Goal: Task Accomplishment & Management: Complete application form

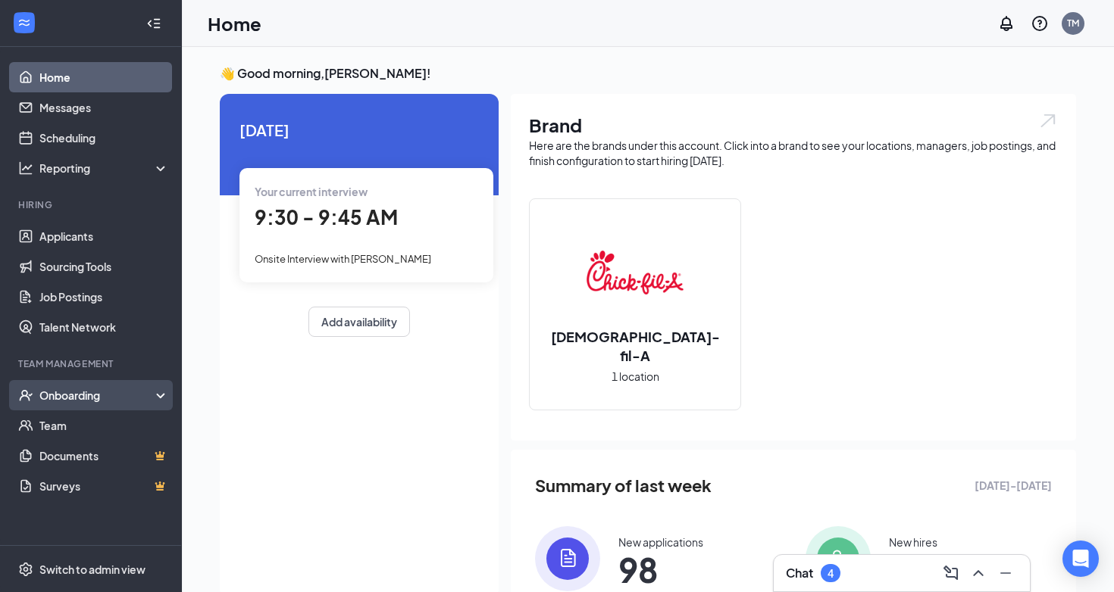
click at [80, 391] on div "Onboarding" at bounding box center [97, 395] width 117 height 15
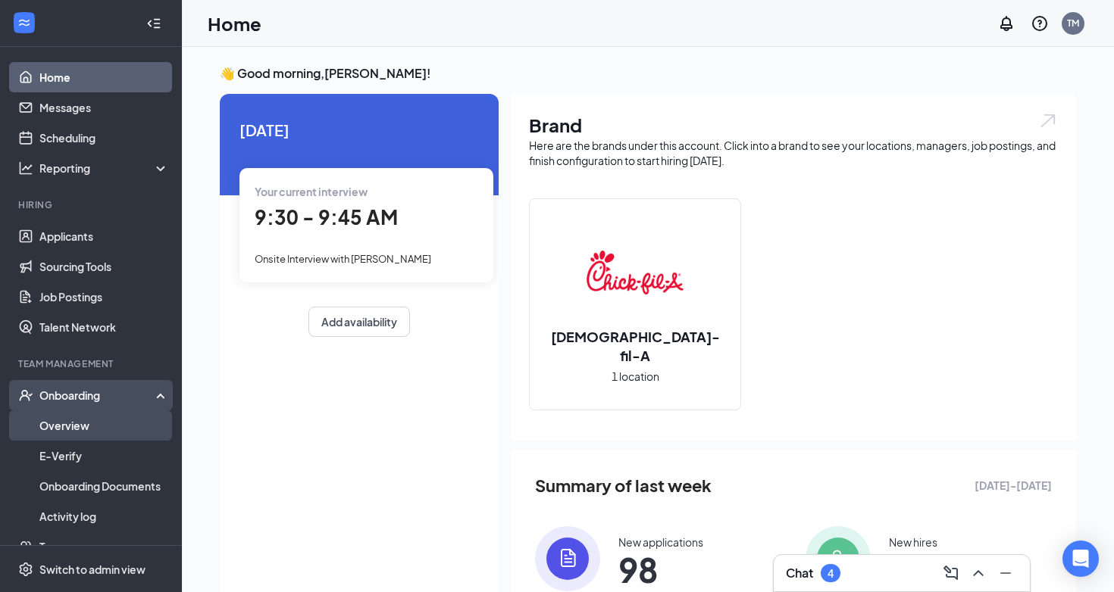
click at [77, 429] on link "Overview" at bounding box center [104, 426] width 130 height 30
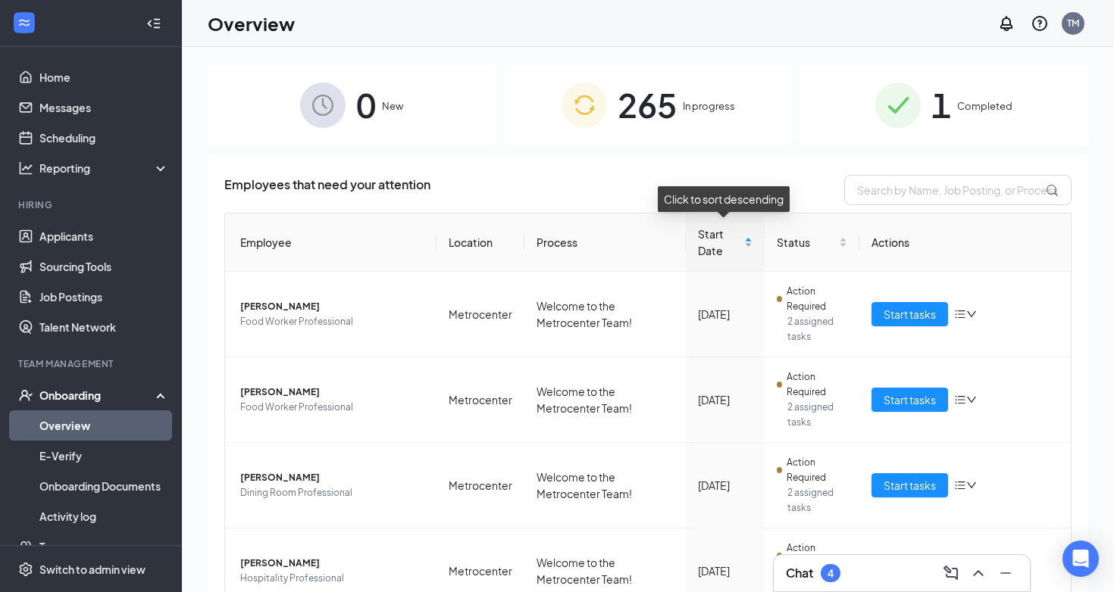
click at [749, 248] on div "Start Date" at bounding box center [725, 242] width 55 height 33
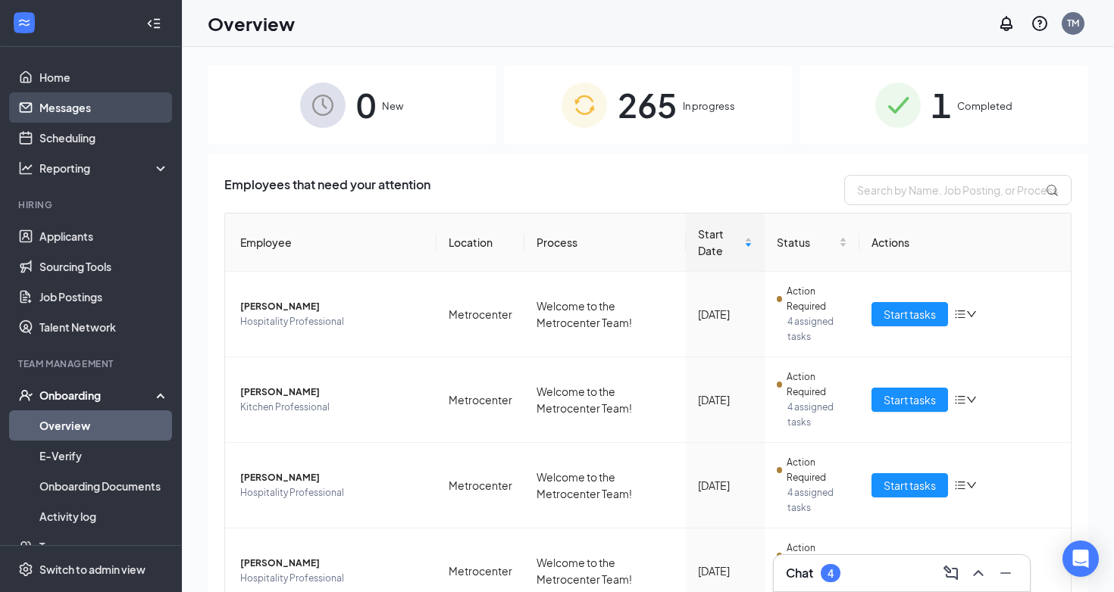
click at [63, 108] on link "Messages" at bounding box center [104, 107] width 130 height 30
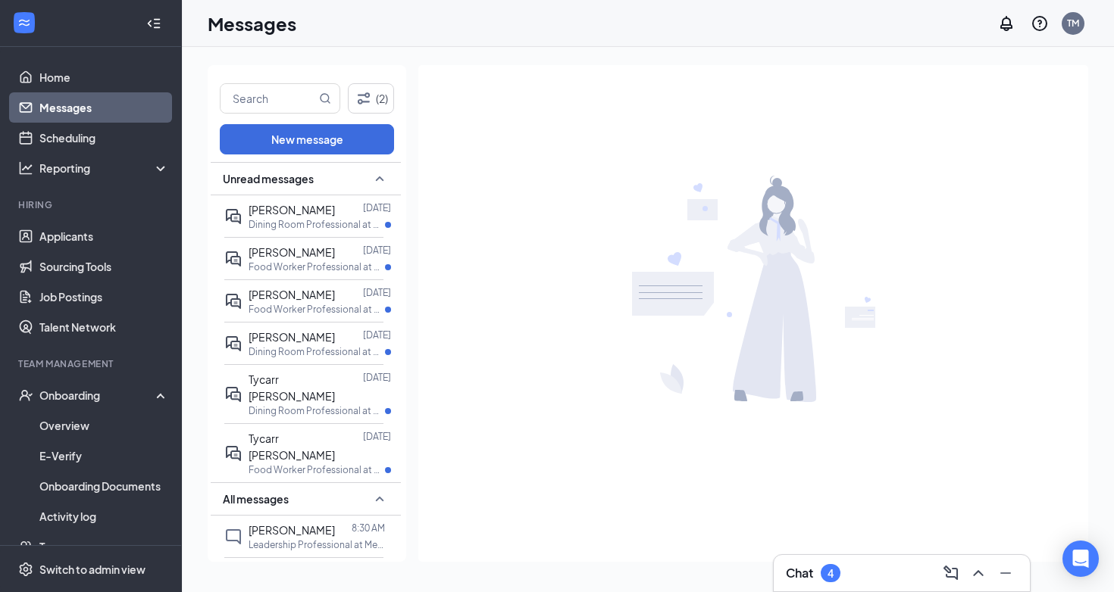
click at [854, 570] on div "Chat 4" at bounding box center [902, 573] width 232 height 24
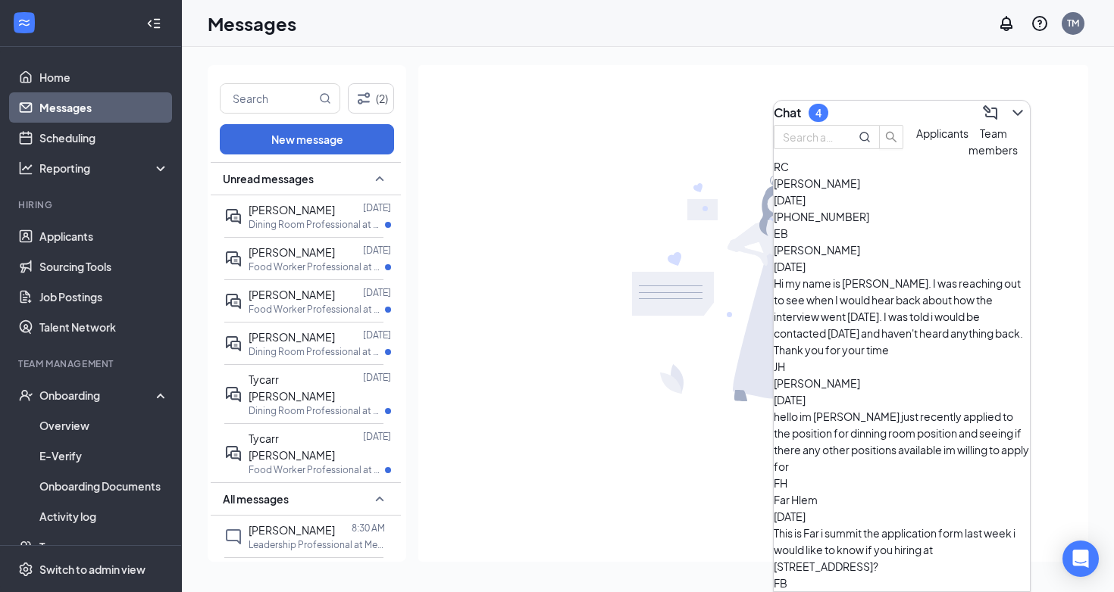
click at [923, 225] on div "RC [PERSON_NAME] [DATE] +1 (480) 938-9042" at bounding box center [901, 191] width 256 height 67
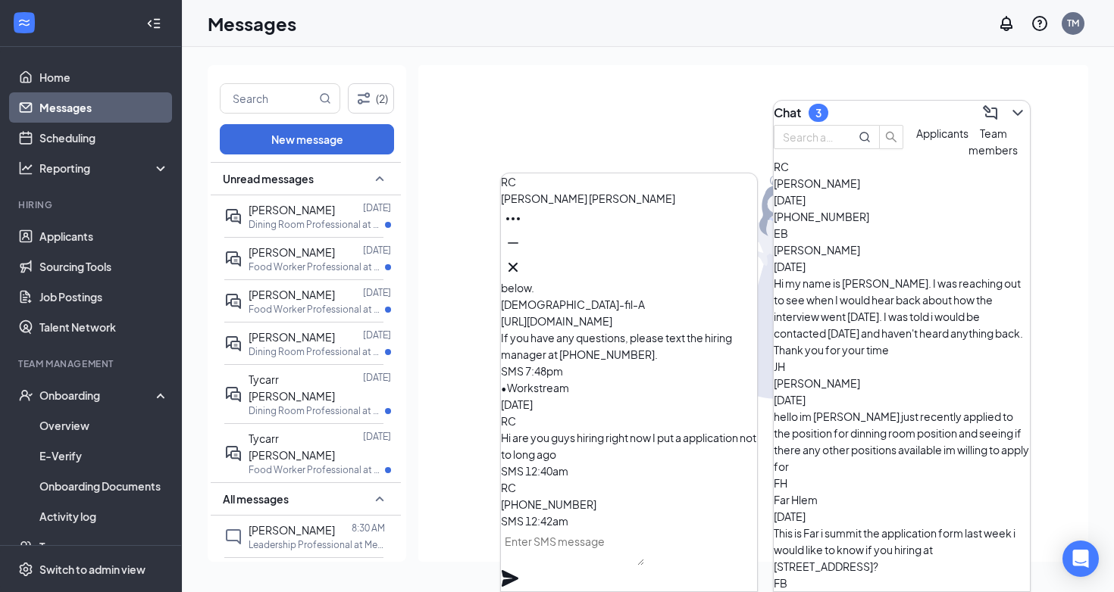
click at [920, 290] on div "Hi my name is [PERSON_NAME]. I was reaching out to see when I would hear back a…" at bounding box center [901, 316] width 256 height 83
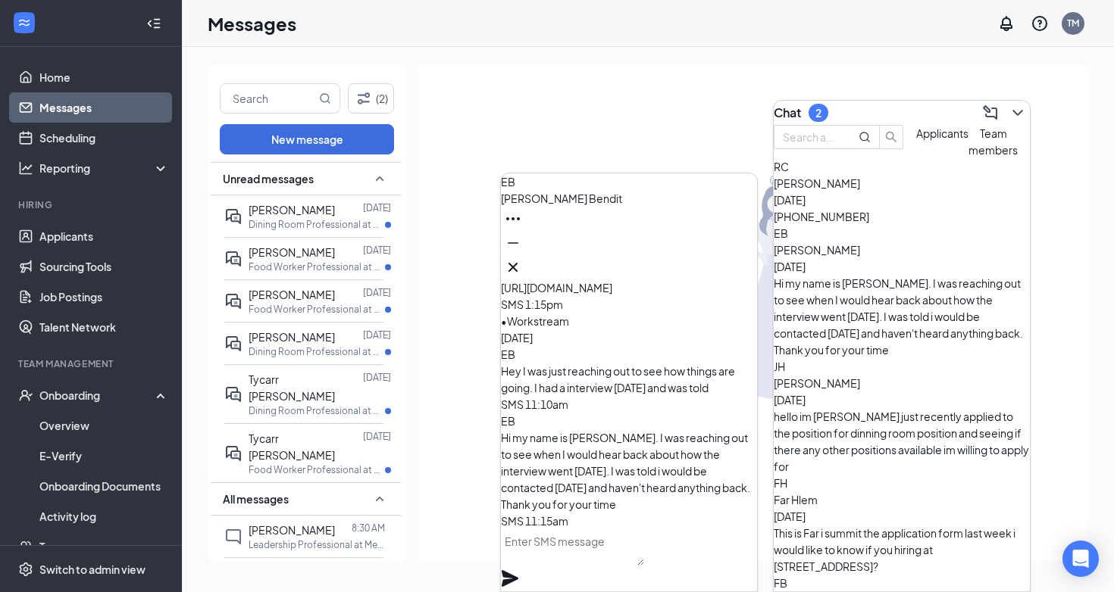
click at [914, 375] on div "[PERSON_NAME] [DATE]" at bounding box center [901, 391] width 256 height 33
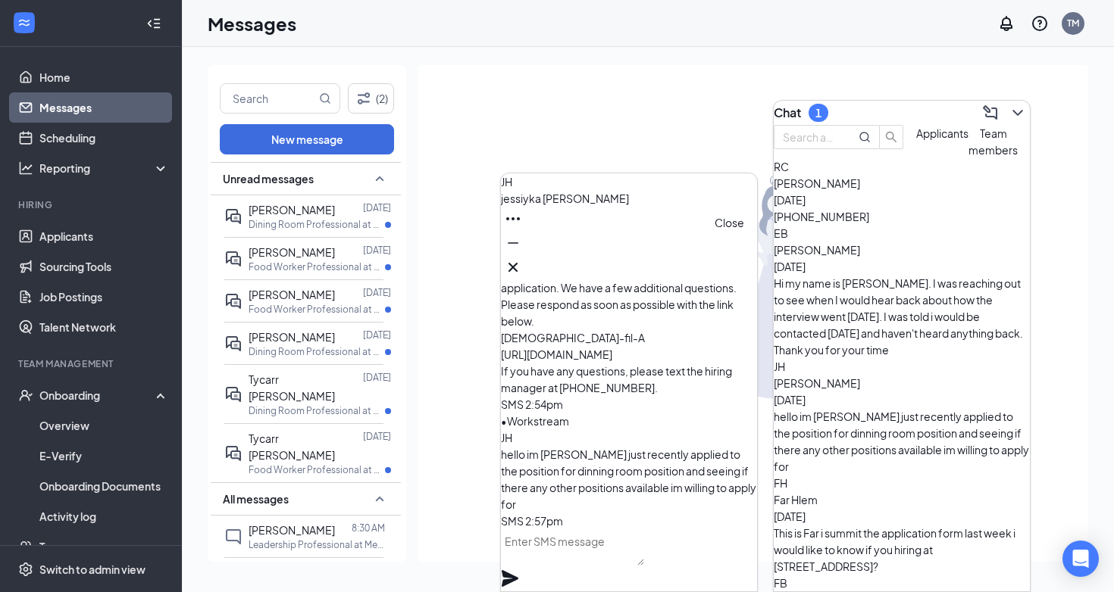
click at [522, 264] on icon "Cross" at bounding box center [513, 267] width 18 height 18
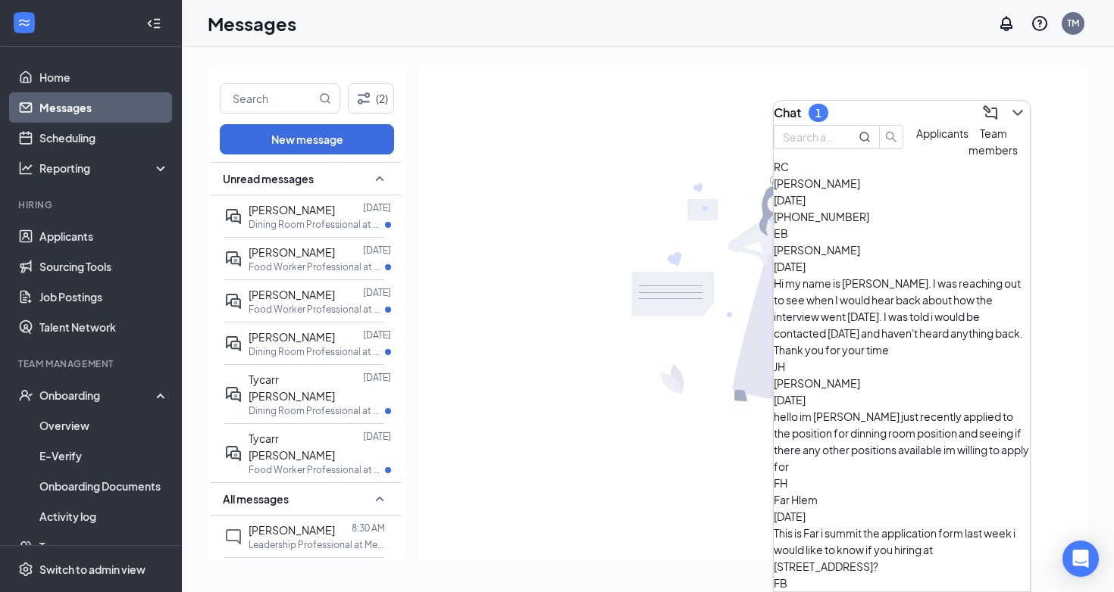
click at [972, 157] on span "Team members" at bounding box center [992, 142] width 49 height 30
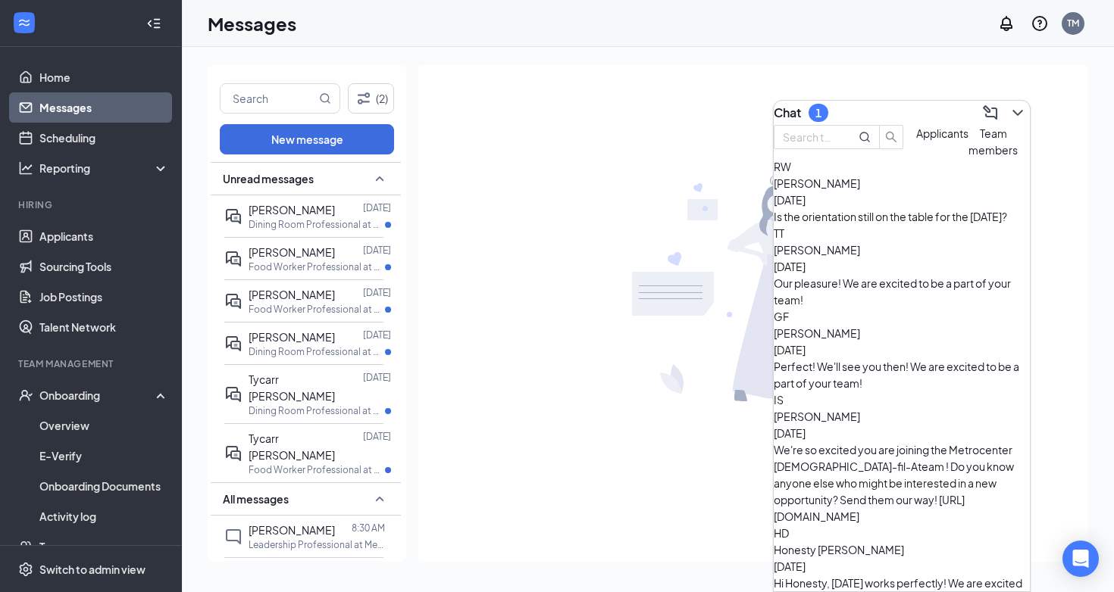
click at [870, 225] on div "[PERSON_NAME] [DATE] Is the orientation still on the table for the [DATE]?" at bounding box center [901, 191] width 256 height 67
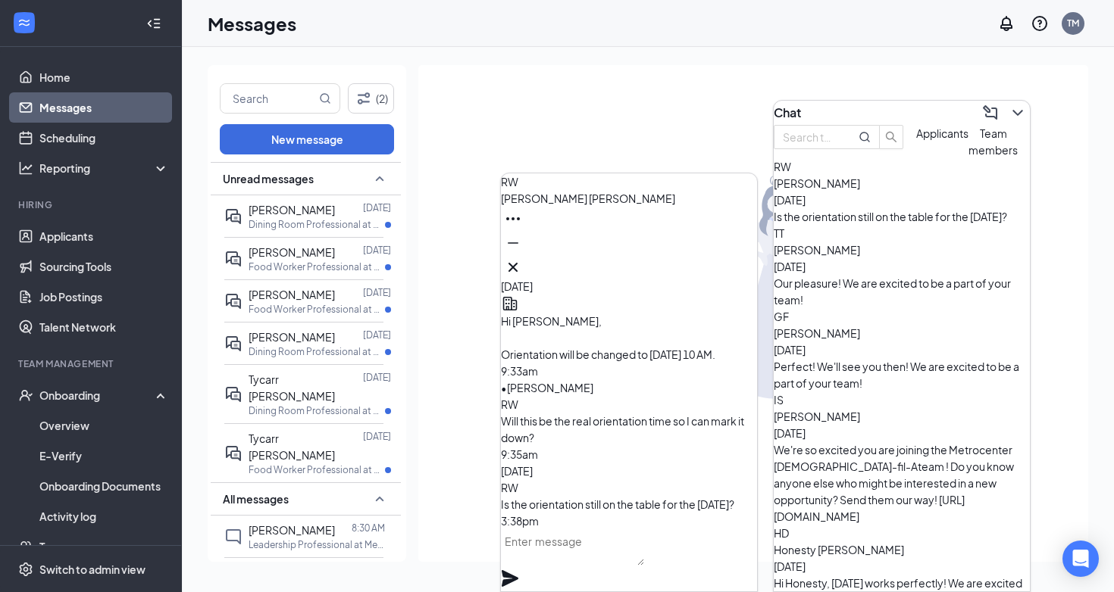
click at [627, 558] on textarea at bounding box center [572, 548] width 143 height 36
type textarea "Y"
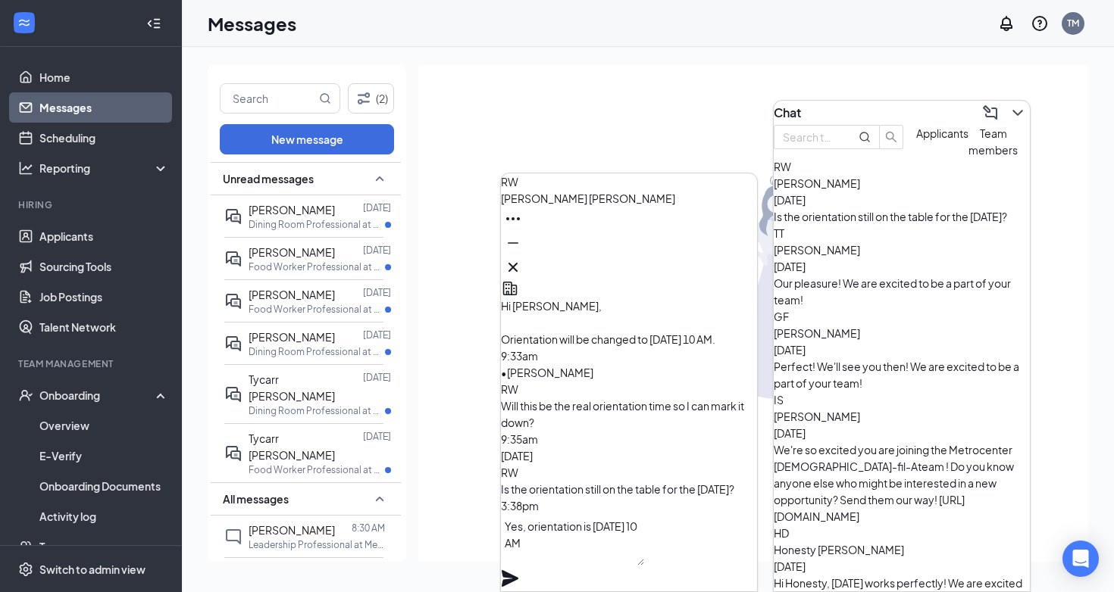
type textarea "Yes, orientation is [DATE] 10 AM"
click at [519, 570] on icon "Plane" at bounding box center [510, 579] width 18 height 18
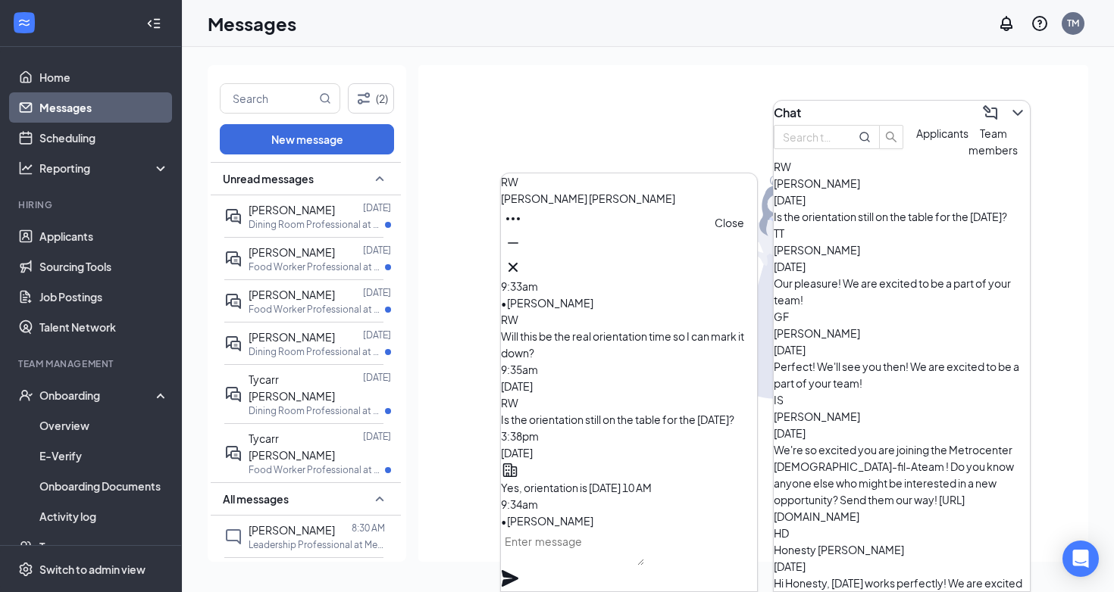
click at [522, 264] on icon "Cross" at bounding box center [513, 267] width 18 height 18
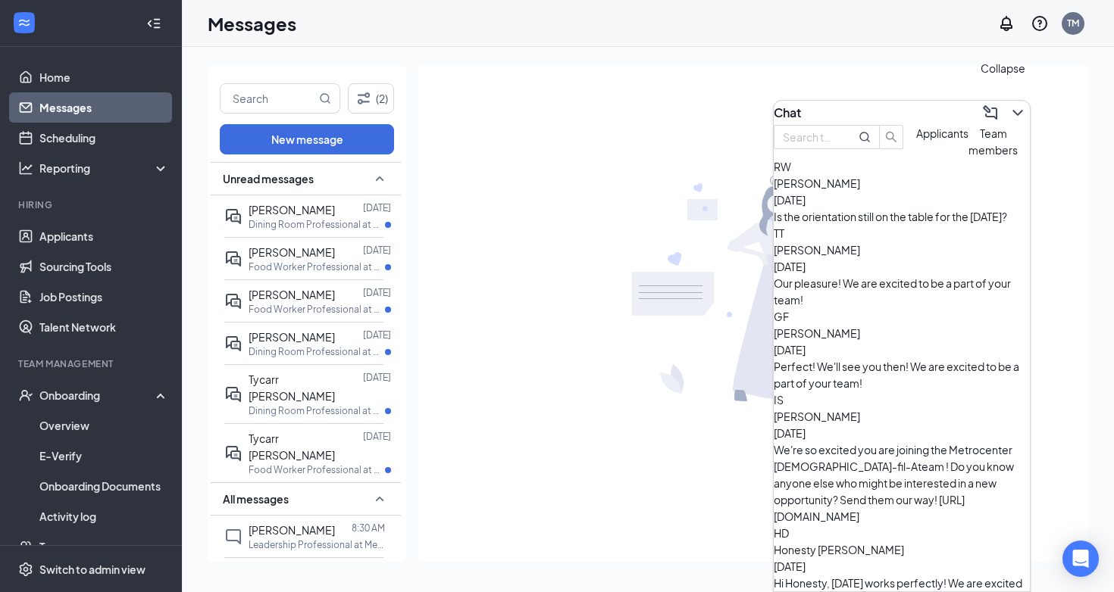
click at [1017, 101] on div "Chat" at bounding box center [901, 113] width 256 height 24
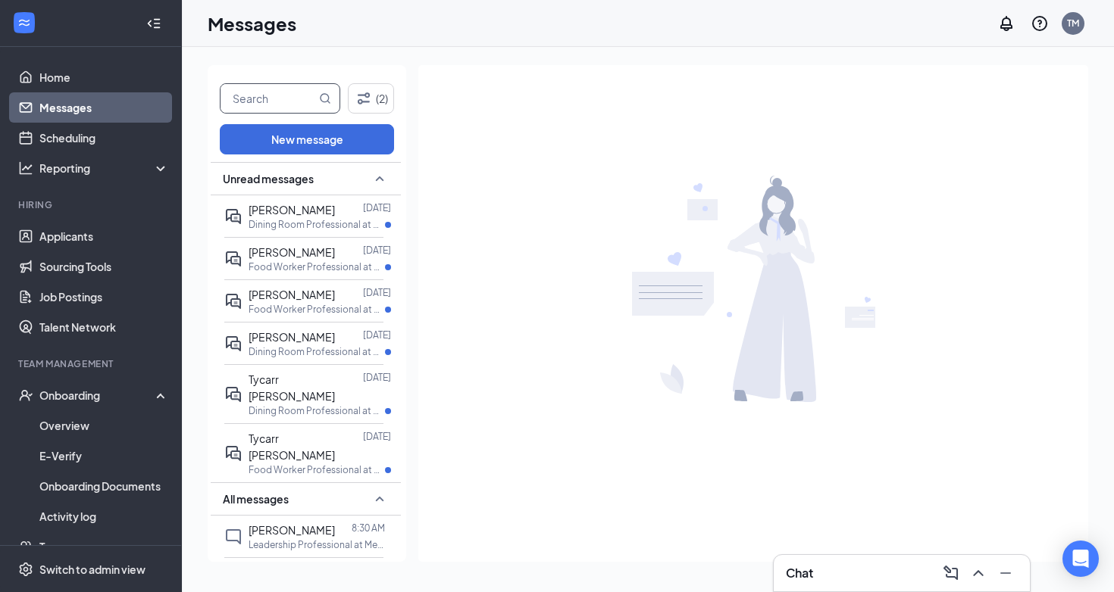
click at [268, 103] on input "text" at bounding box center [267, 98] width 95 height 29
type input "[PERSON_NAME]"
click at [289, 204] on span "[PERSON_NAME]" at bounding box center [291, 210] width 86 height 14
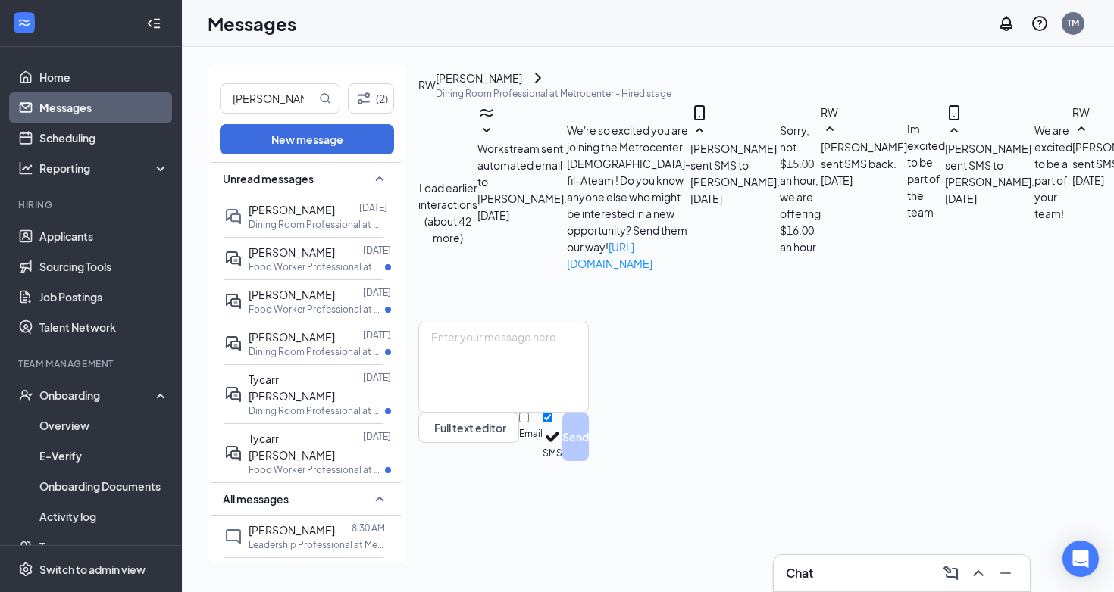
click at [477, 180] on button "Load earlier interactions (about 42 more)" at bounding box center [447, 213] width 59 height 67
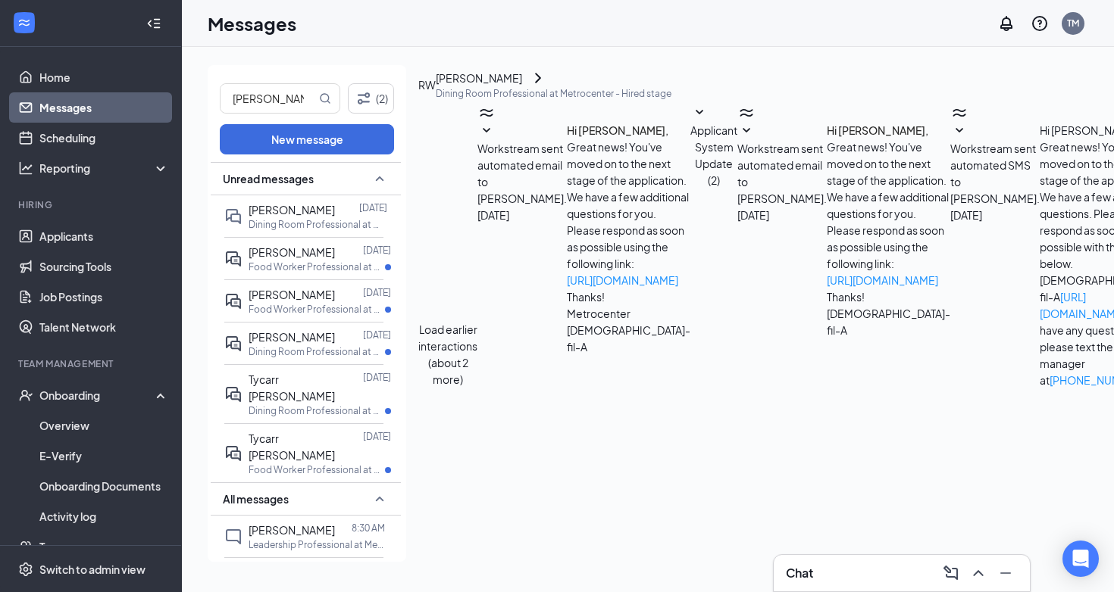
scroll to position [2106, 0]
drag, startPoint x: 611, startPoint y: 150, endPoint x: 866, endPoint y: 168, distance: 255.2
copy span "Hi [PERSON_NAME], I spoke with my Front of House Directors and we would like to…"
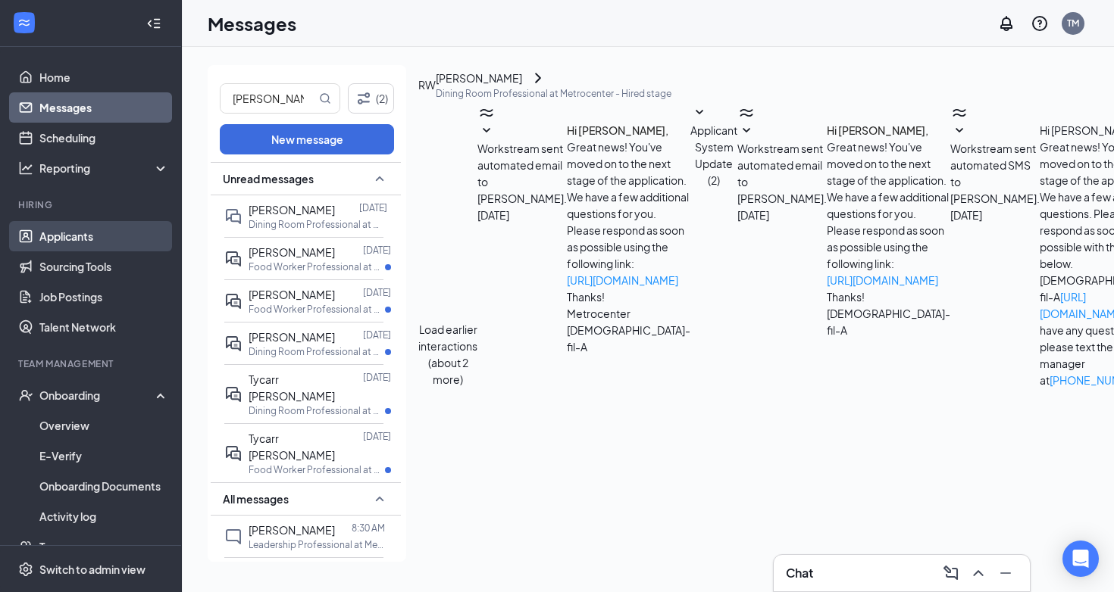
click at [73, 236] on link "Applicants" at bounding box center [104, 236] width 130 height 30
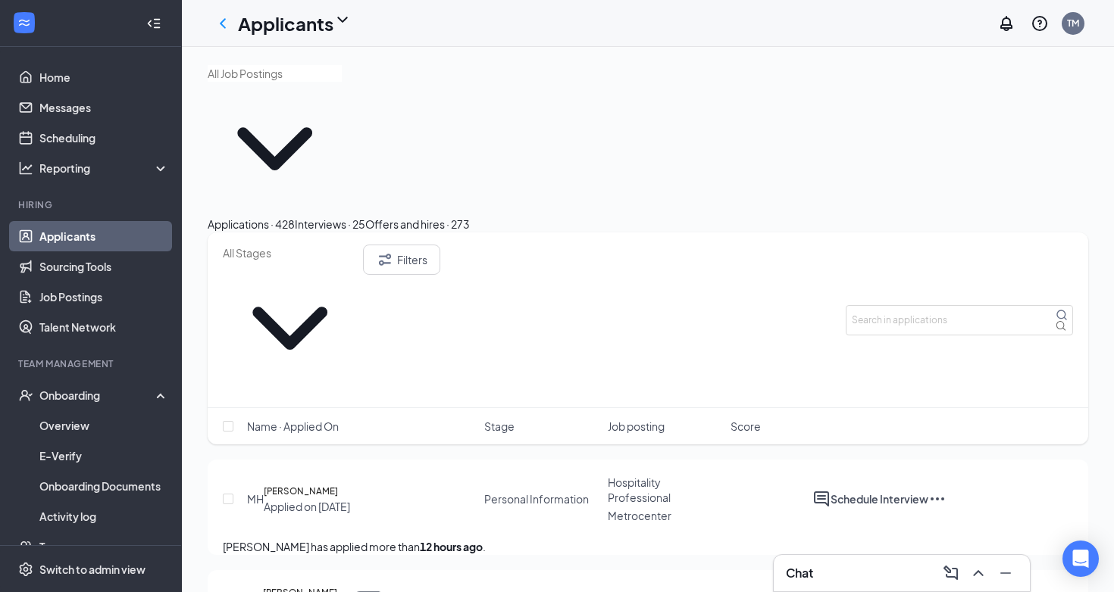
click at [365, 216] on div "Interviews · 25" at bounding box center [330, 224] width 70 height 17
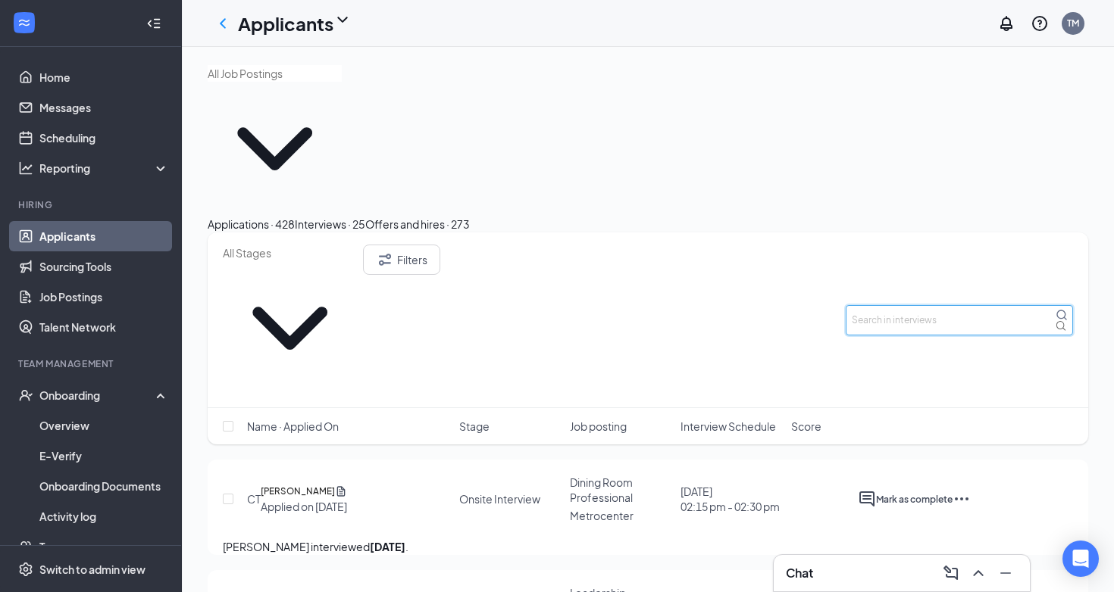
click at [930, 305] on input "text" at bounding box center [958, 320] width 227 height 30
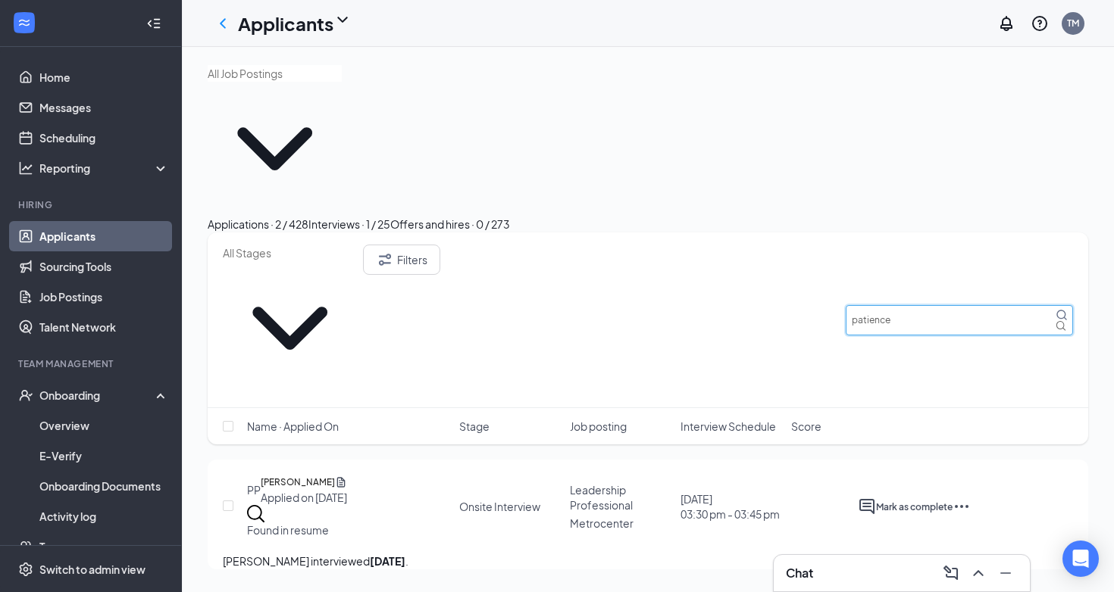
type input "patience"
click at [968, 505] on icon "Ellipses" at bounding box center [962, 506] width 14 height 3
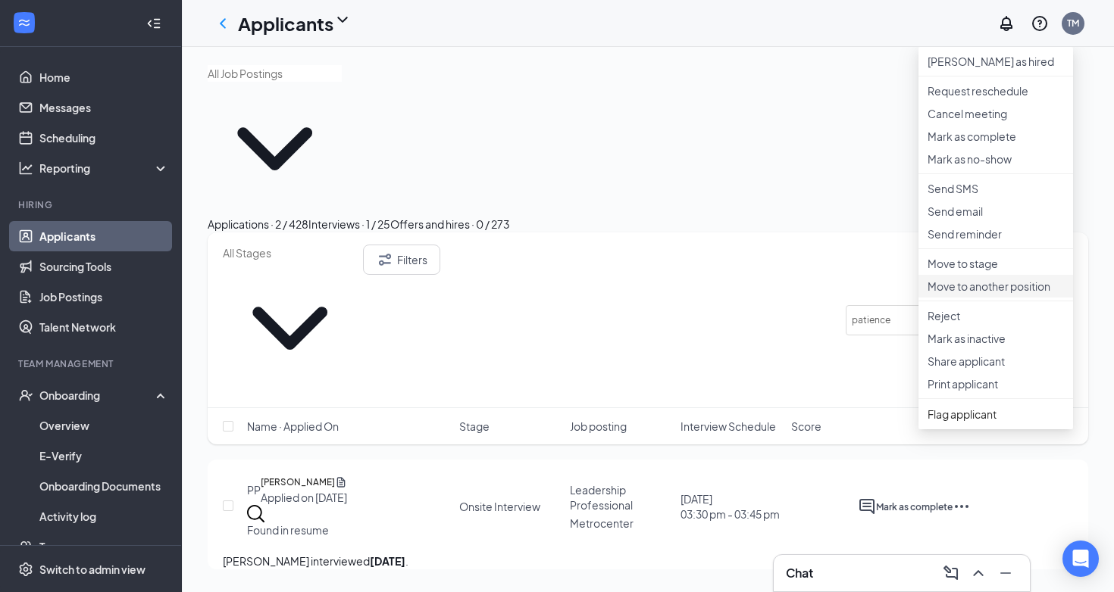
click at [984, 294] on p "Move to another position" at bounding box center [995, 286] width 136 height 15
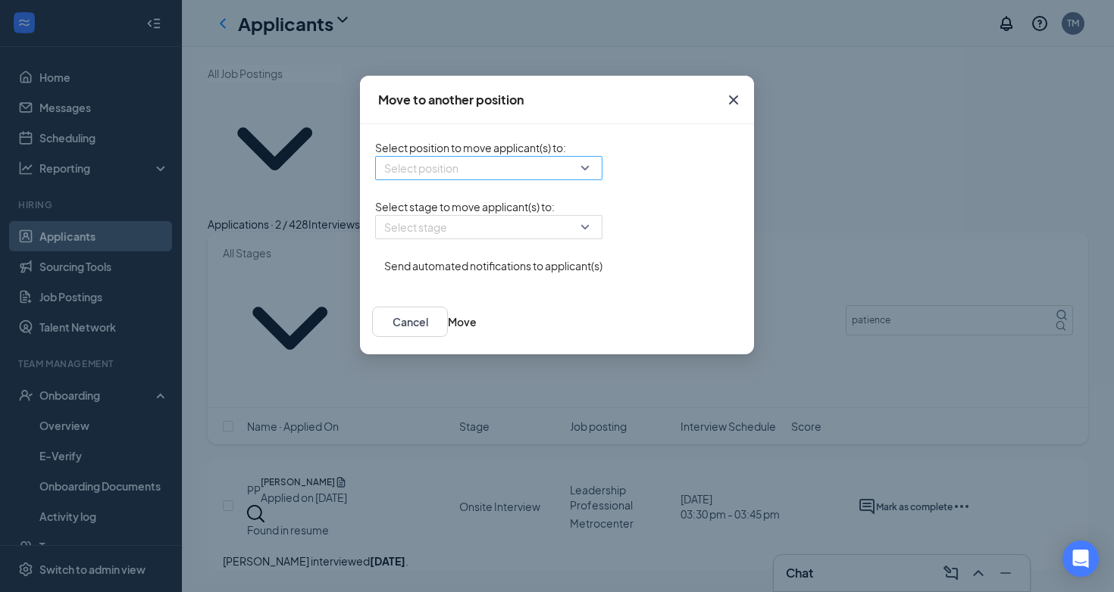
click at [455, 173] on input "search" at bounding box center [483, 168] width 198 height 23
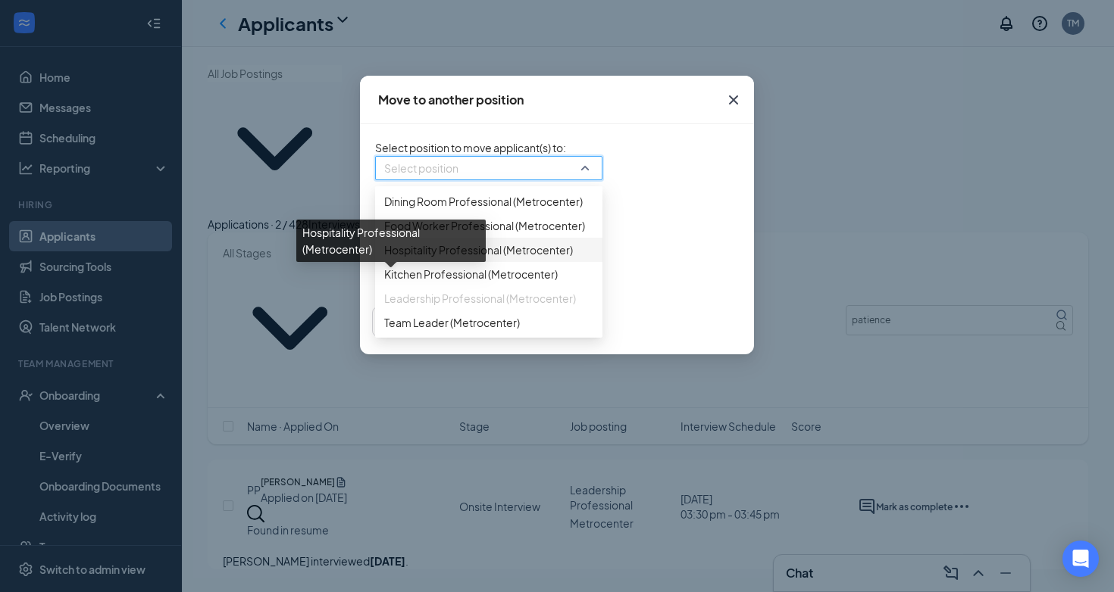
click at [384, 258] on span "Hospitality Professional (Metrocenter)" at bounding box center [478, 250] width 189 height 17
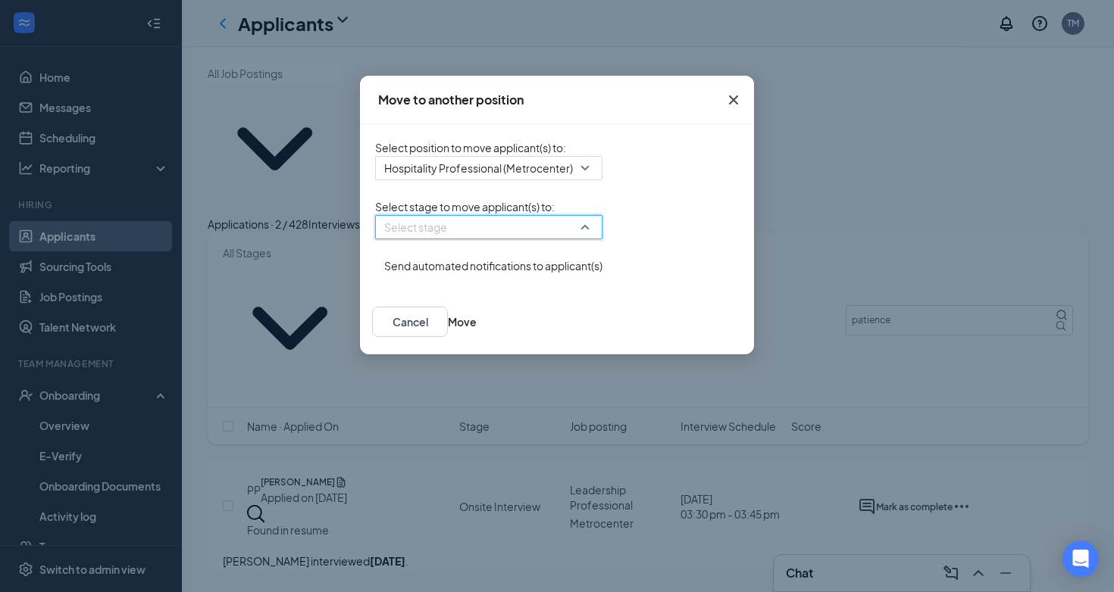
click at [387, 239] on input "search" at bounding box center [483, 227] width 198 height 23
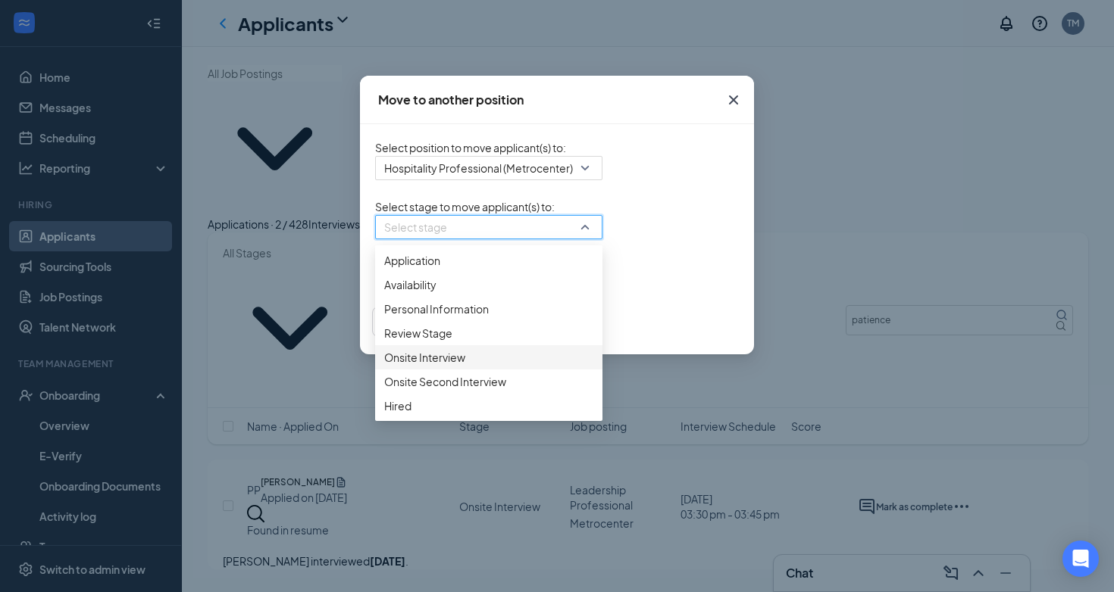
scroll to position [50, 0]
click at [384, 414] on span "Hired" at bounding box center [488, 406] width 209 height 17
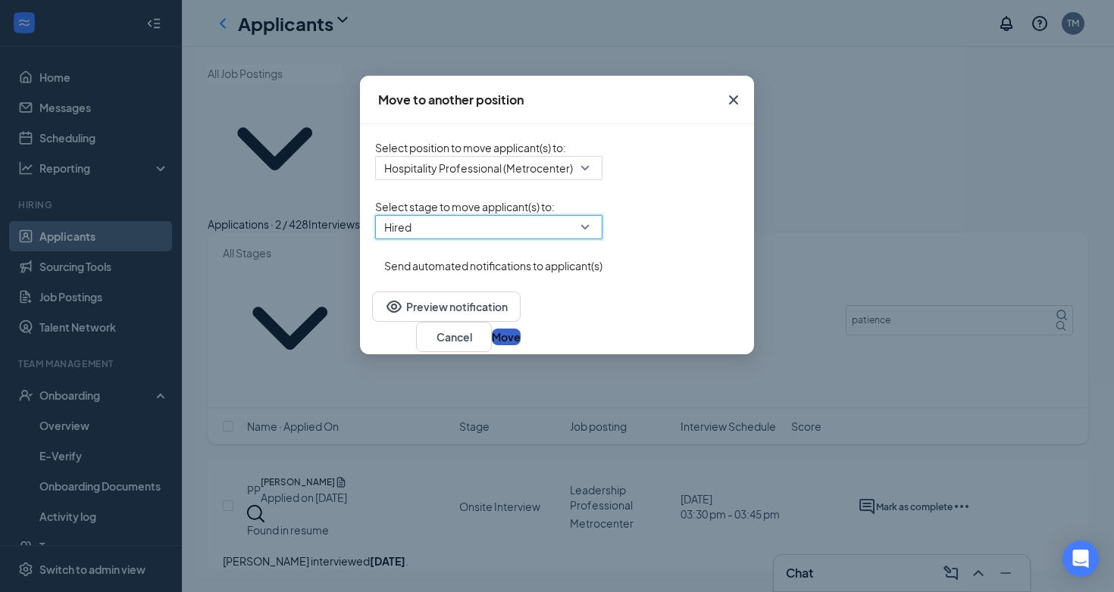
click at [520, 345] on button "Move" at bounding box center [506, 337] width 29 height 17
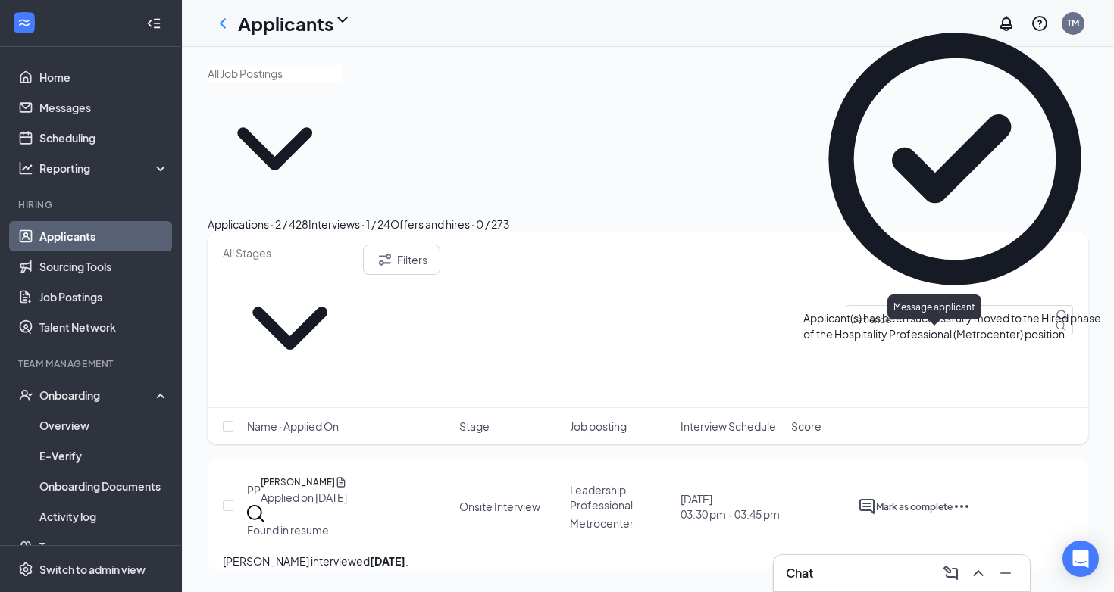
click at [874, 499] on icon "ActiveChat" at bounding box center [866, 506] width 15 height 15
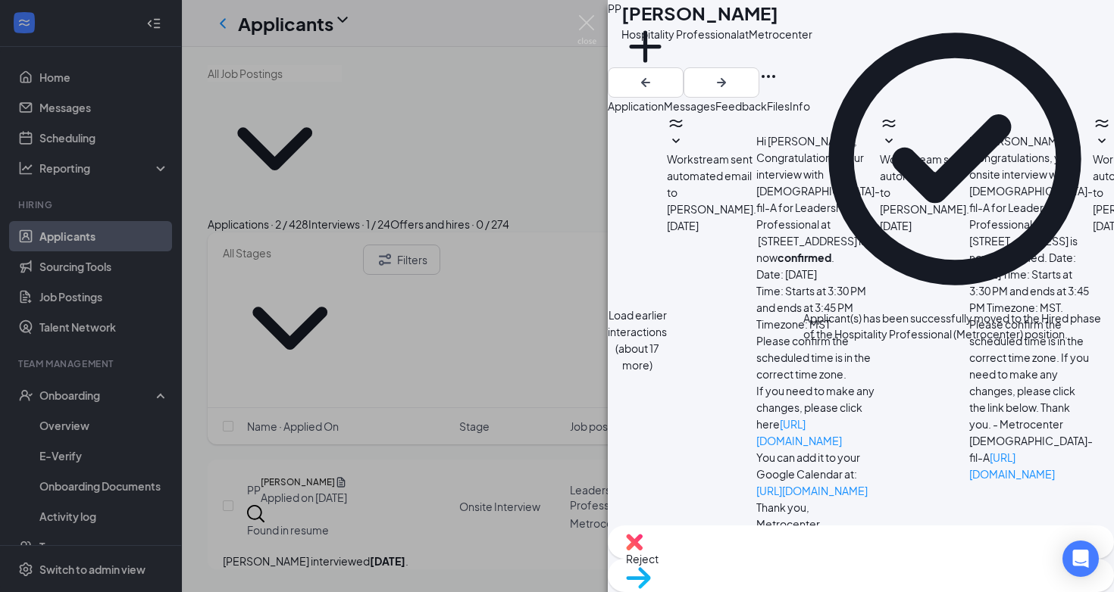
scroll to position [634, 0]
paste textarea "Hi [PERSON_NAME], I spoke with my Front of House Directors and we would like to…"
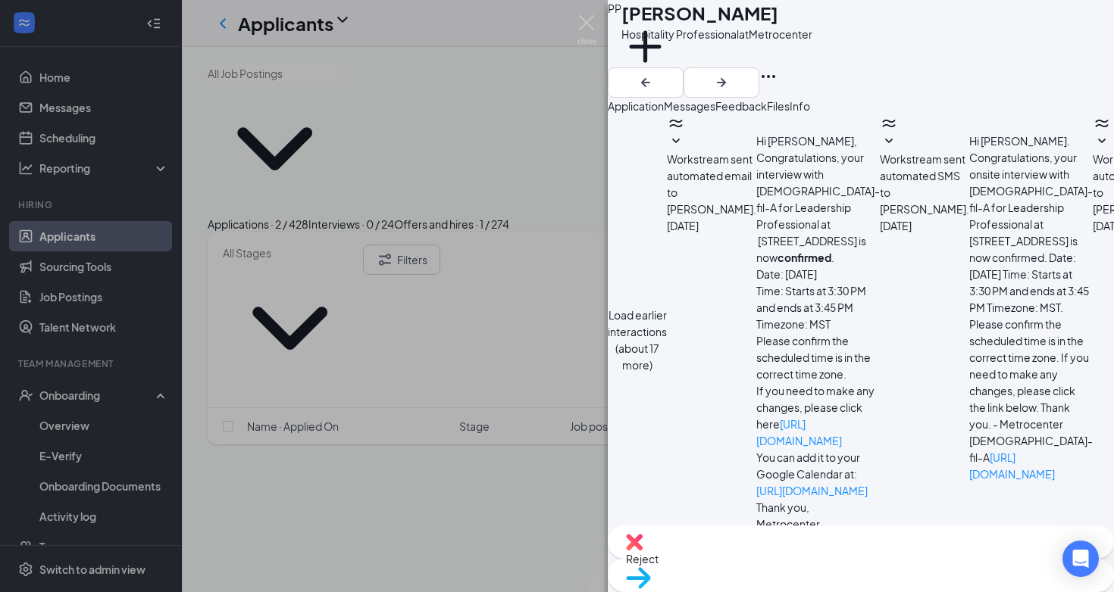
scroll to position [55, 0]
drag, startPoint x: 705, startPoint y: 456, endPoint x: 655, endPoint y: 457, distance: 50.8
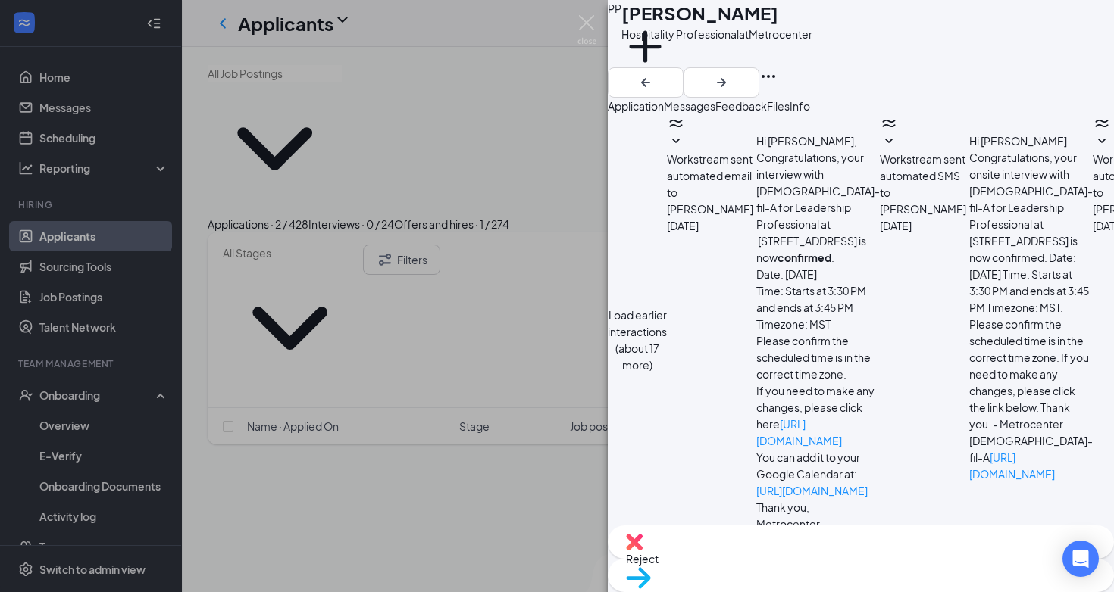
type textarea "Hi [PERSON_NAME], I spoke with my Front of House Directors and we would like to…"
checkbox input "true"
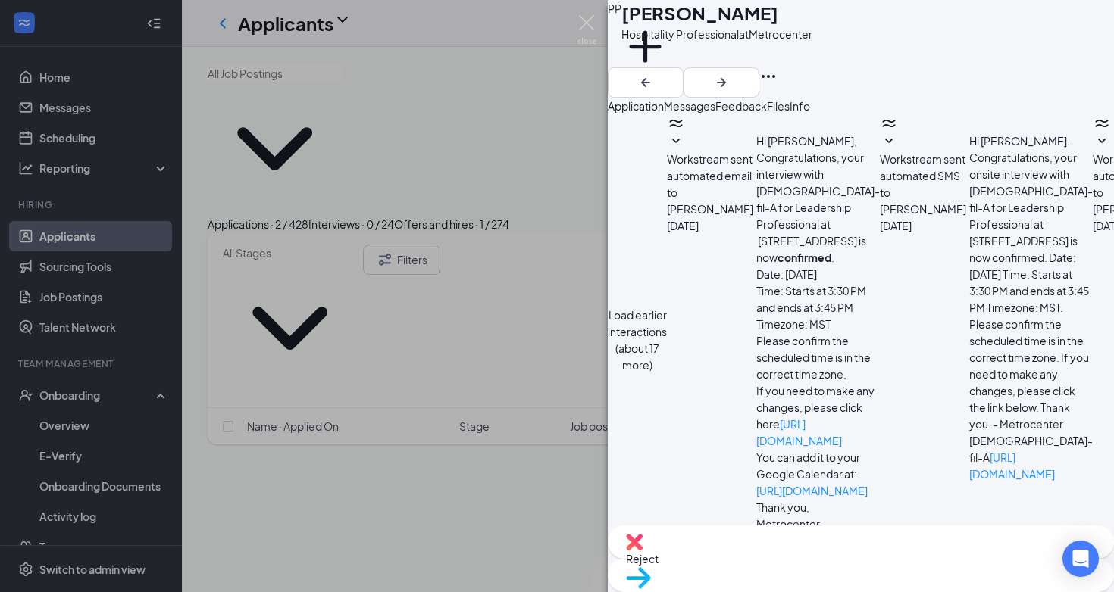
drag, startPoint x: 924, startPoint y: 478, endPoint x: 645, endPoint y: 351, distance: 307.1
click at [645, 351] on div "Load earlier interactions (about 17 more) Workstream sent automated email to [P…" at bounding box center [861, 411] width 506 height 595
click at [586, 27] on img at bounding box center [586, 30] width 19 height 30
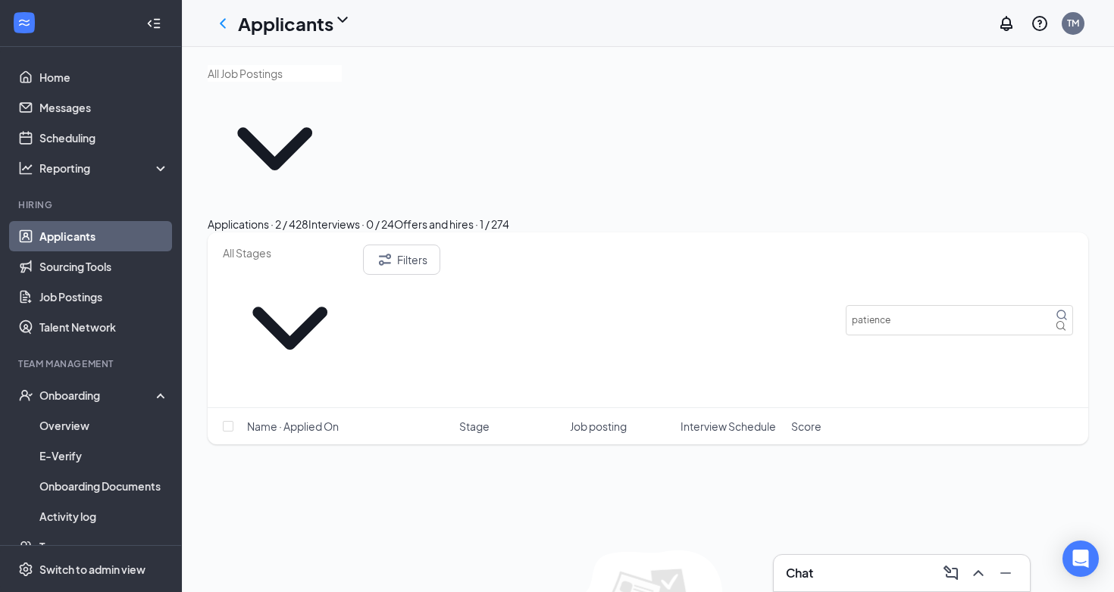
click at [509, 216] on div "Offers and hires · 1 / 274" at bounding box center [451, 224] width 115 height 17
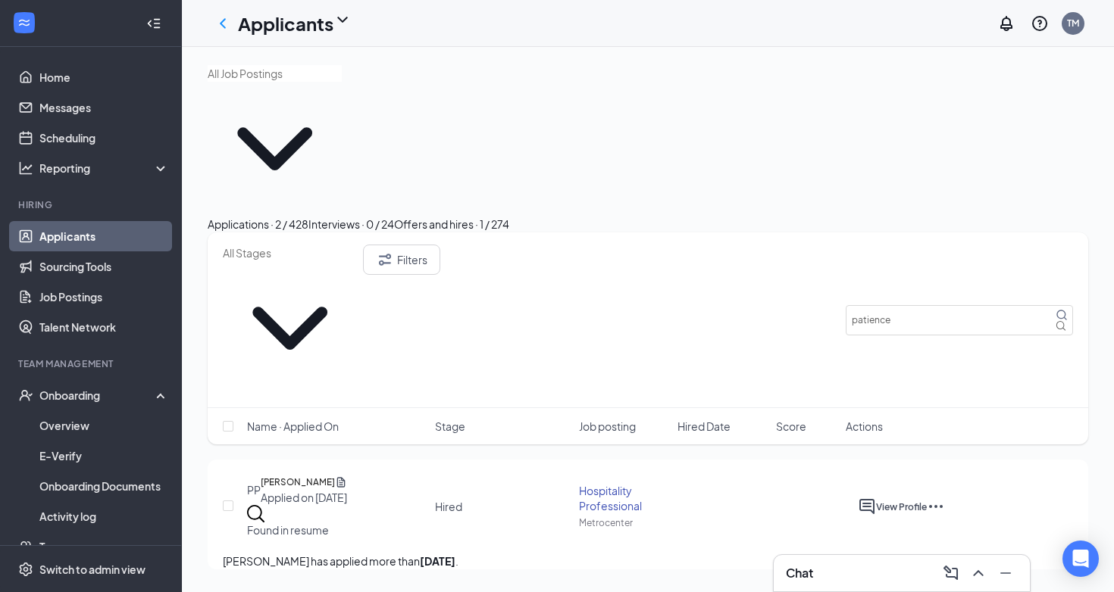
click at [945, 498] on icon "Ellipses" at bounding box center [935, 507] width 18 height 18
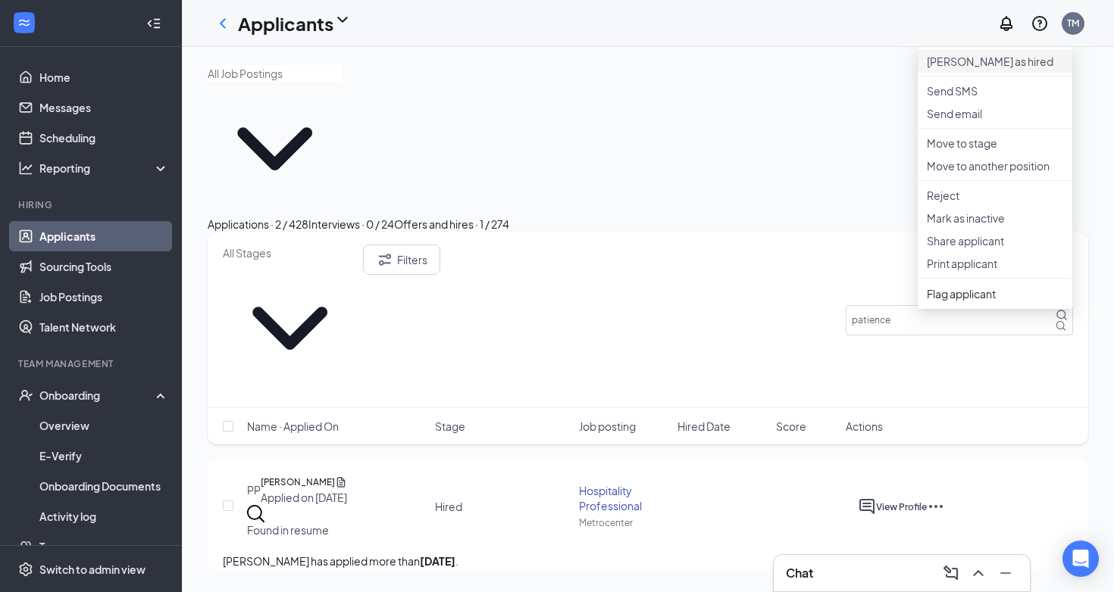
click at [953, 69] on p "[PERSON_NAME] as hired" at bounding box center [994, 61] width 136 height 15
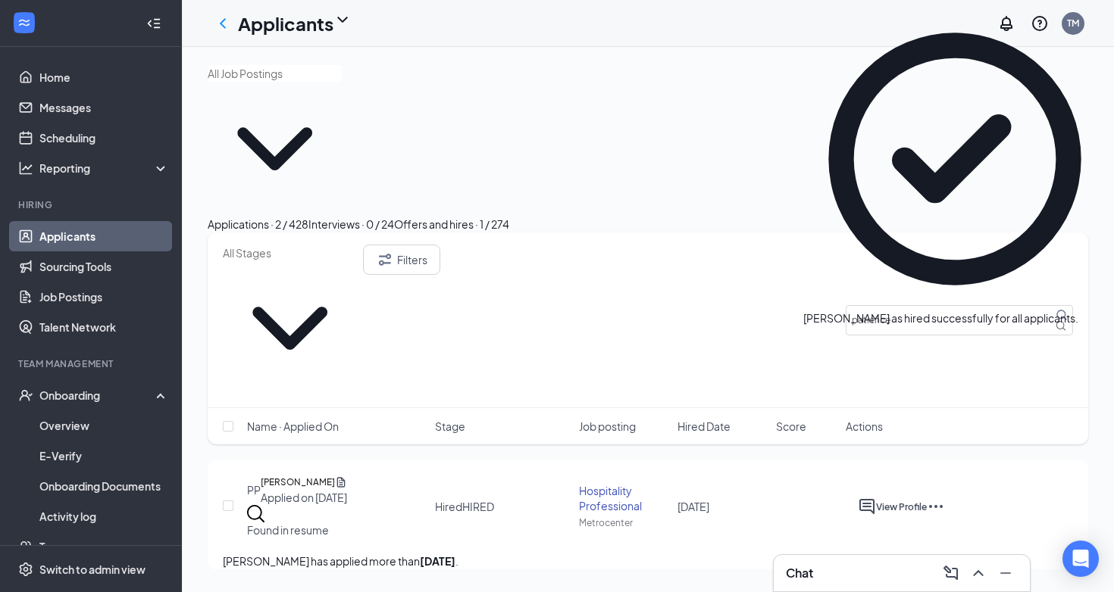
click at [394, 216] on div "Interviews · 0 / 24" at bounding box center [351, 224] width 86 height 17
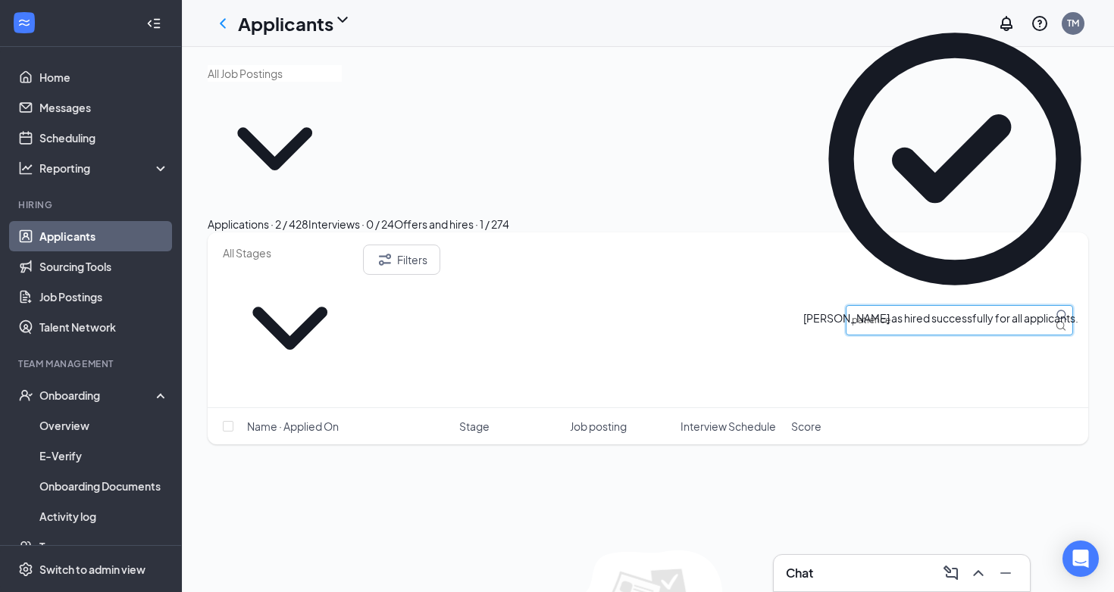
click at [936, 305] on input "patience" at bounding box center [958, 320] width 227 height 30
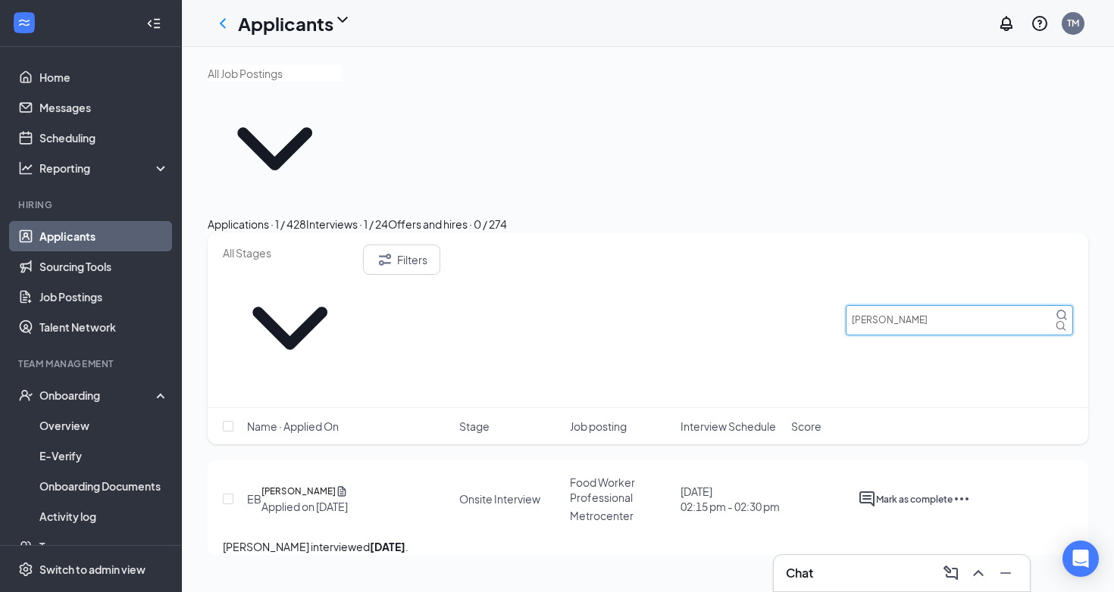
type input "[PERSON_NAME]"
click at [874, 492] on icon "ActiveChat" at bounding box center [866, 499] width 15 height 15
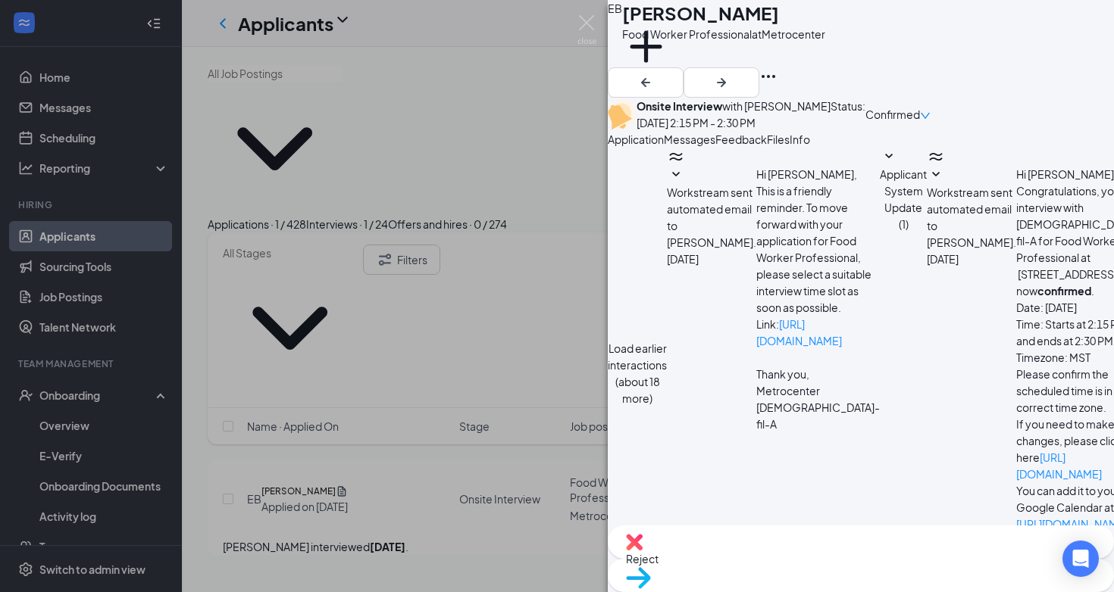
scroll to position [659, 0]
paste textarea "Hi [PERSON_NAME], I spoke with my Front of House Directors and we would like to…"
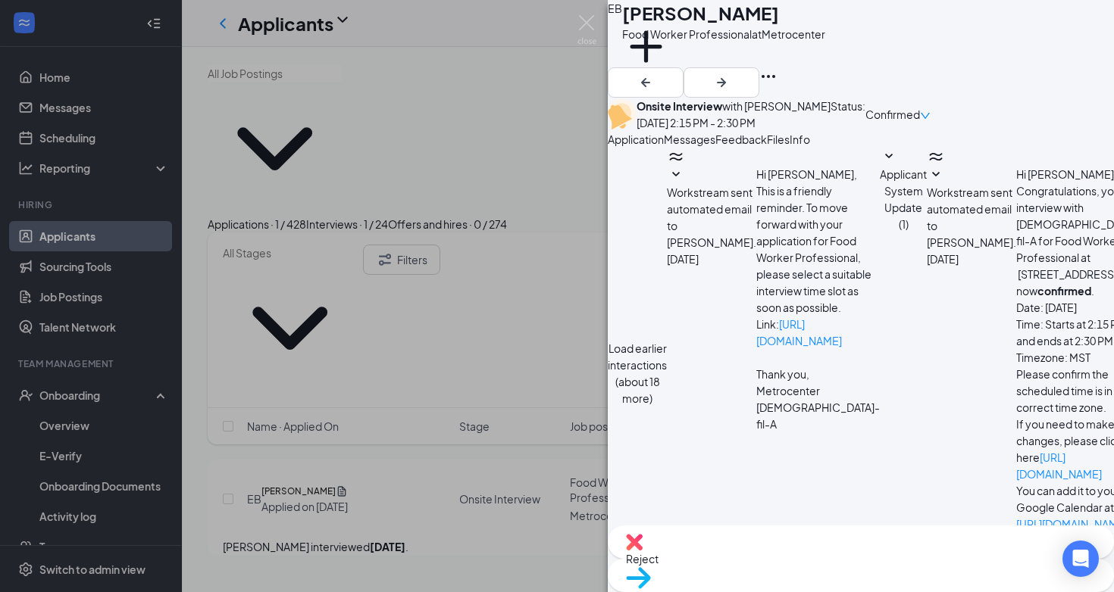
type textarea "Hi [PERSON_NAME], I spoke with my Back of House Directors and we would like to …"
checkbox input "true"
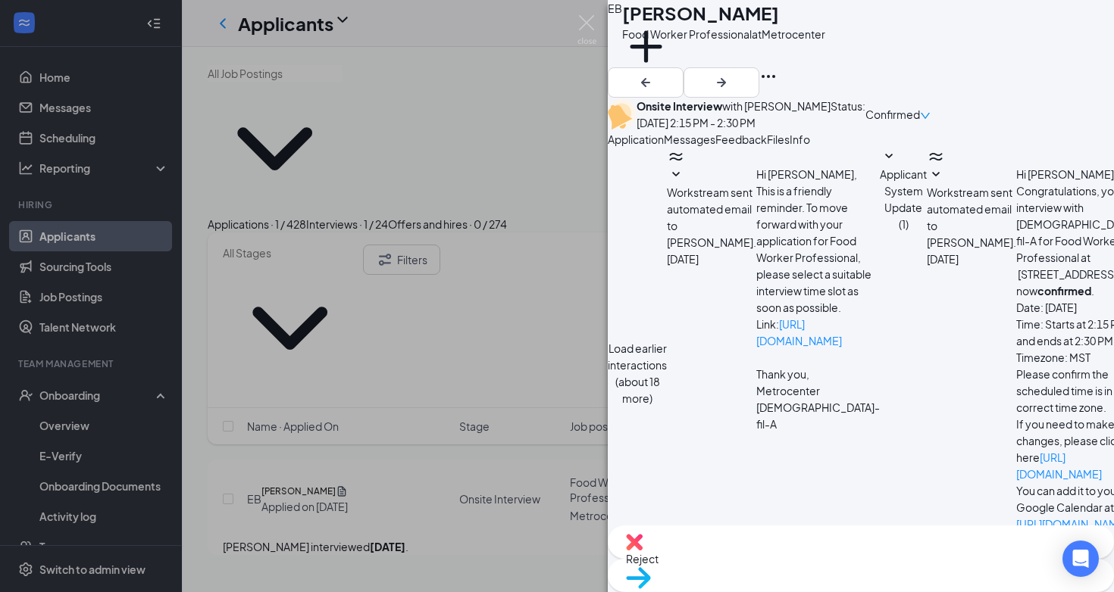
click at [562, 426] on div "EB [PERSON_NAME] Food Worker Professional at Metrocenter Add a tag Onsite Inter…" at bounding box center [557, 296] width 1114 height 592
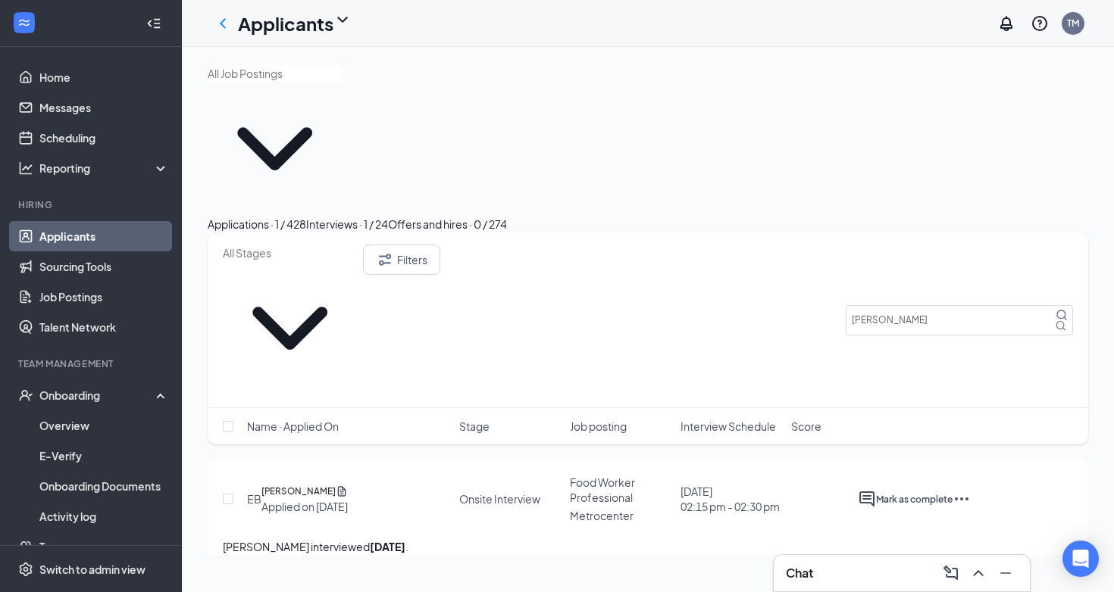
click at [970, 490] on icon "Ellipses" at bounding box center [961, 499] width 18 height 18
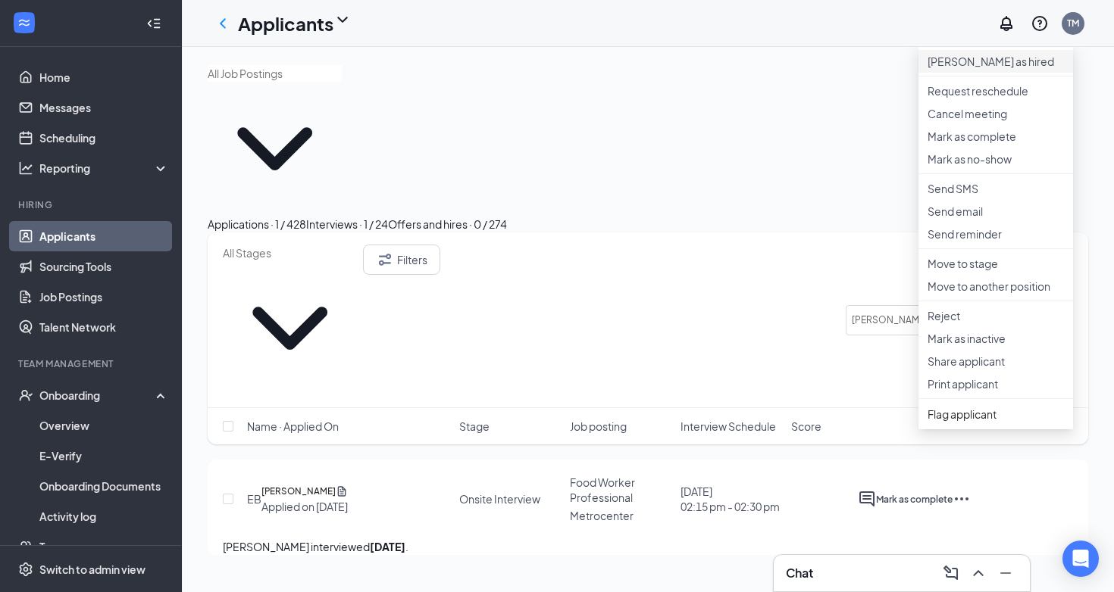
click at [1018, 58] on p "[PERSON_NAME] as hired" at bounding box center [995, 61] width 136 height 15
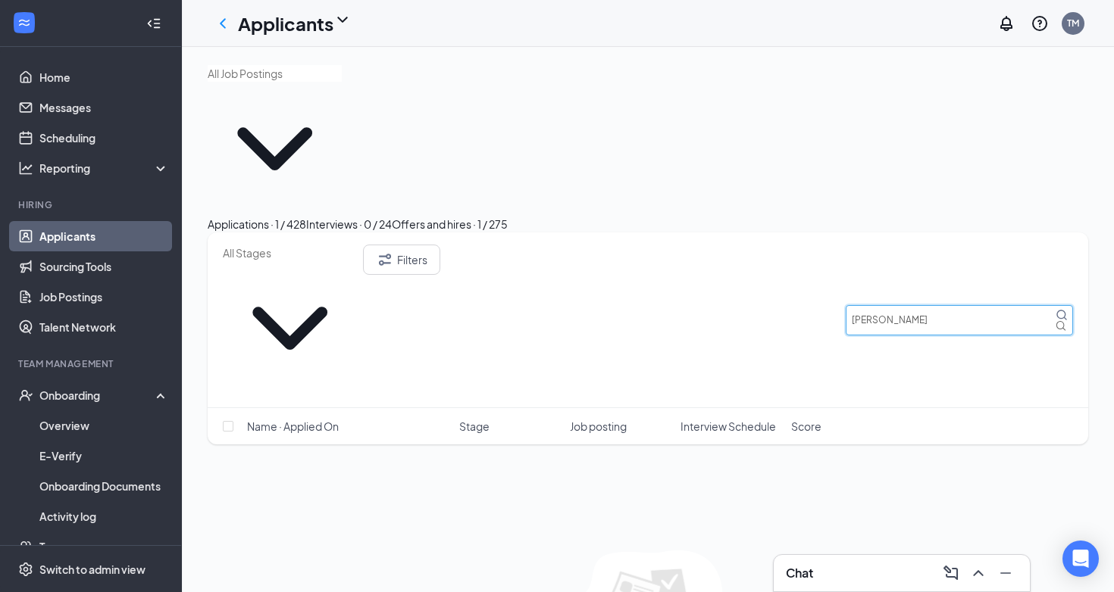
click at [907, 305] on input "[PERSON_NAME]" at bounding box center [958, 320] width 227 height 30
type input "[PERSON_NAME]"
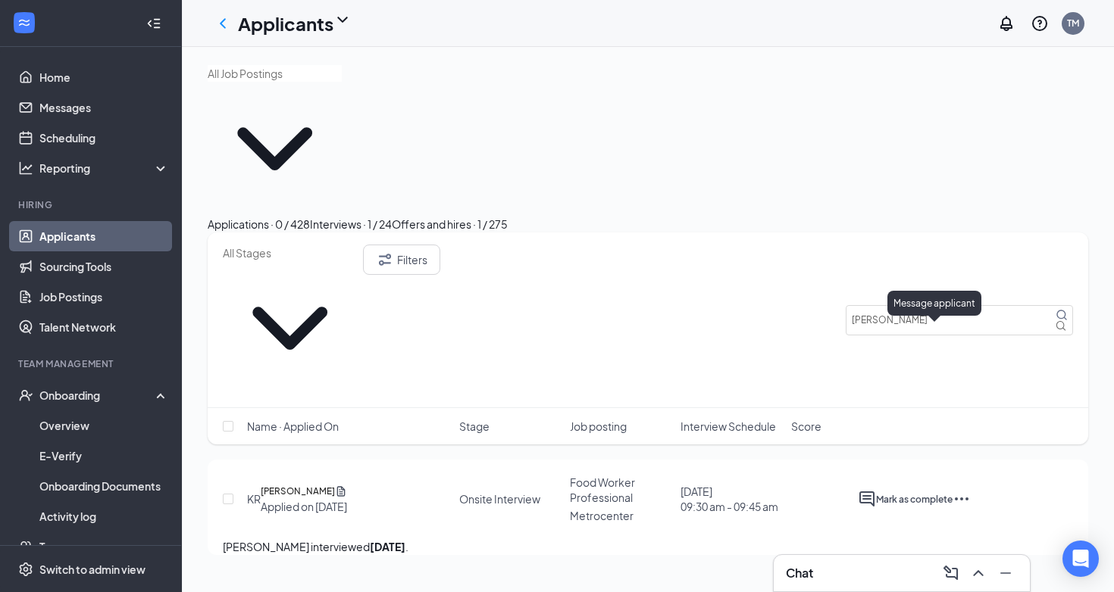
click at [876, 490] on icon "ActiveChat" at bounding box center [867, 499] width 18 height 18
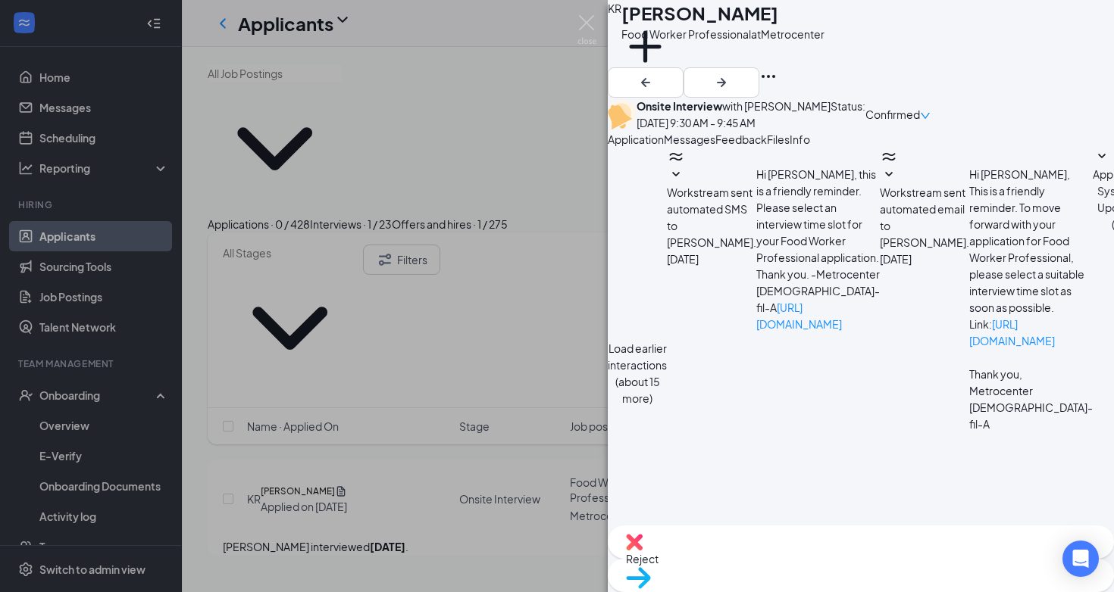
paste textarea "Hi [PERSON_NAME], I spoke with my Front of House Directors and we would like to…"
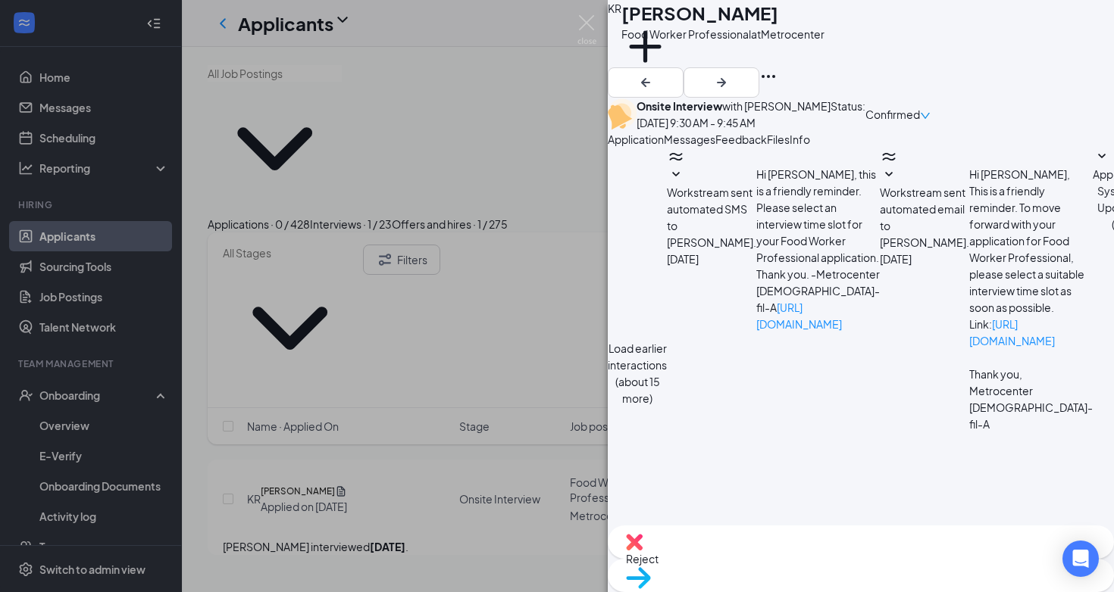
type textarea "Hi [PERSON_NAME], I spoke with my Front of House Directors and we would like to…"
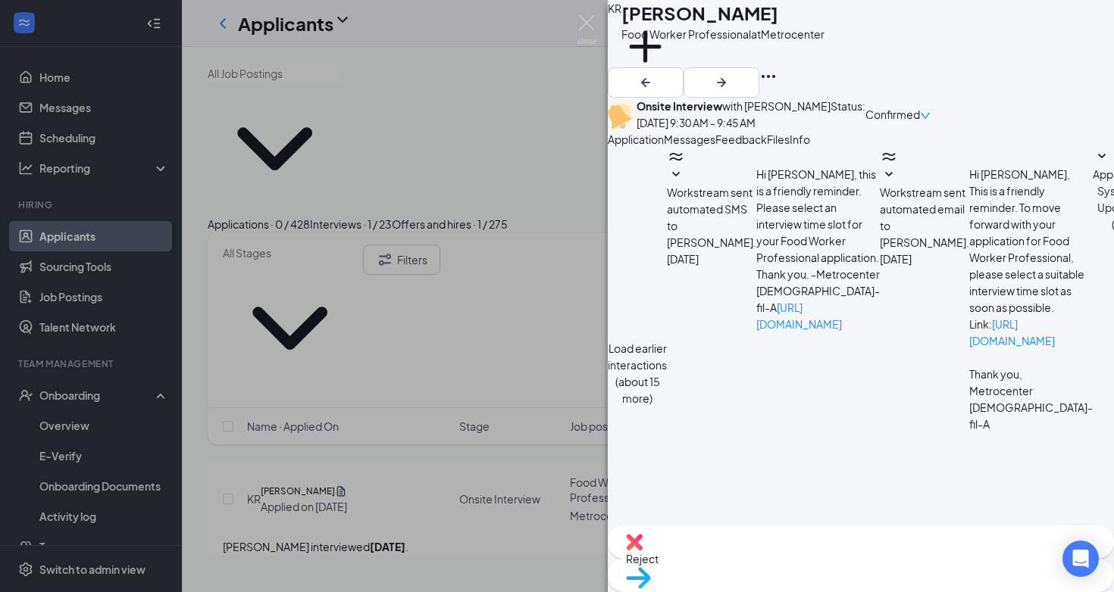
checkbox input "true"
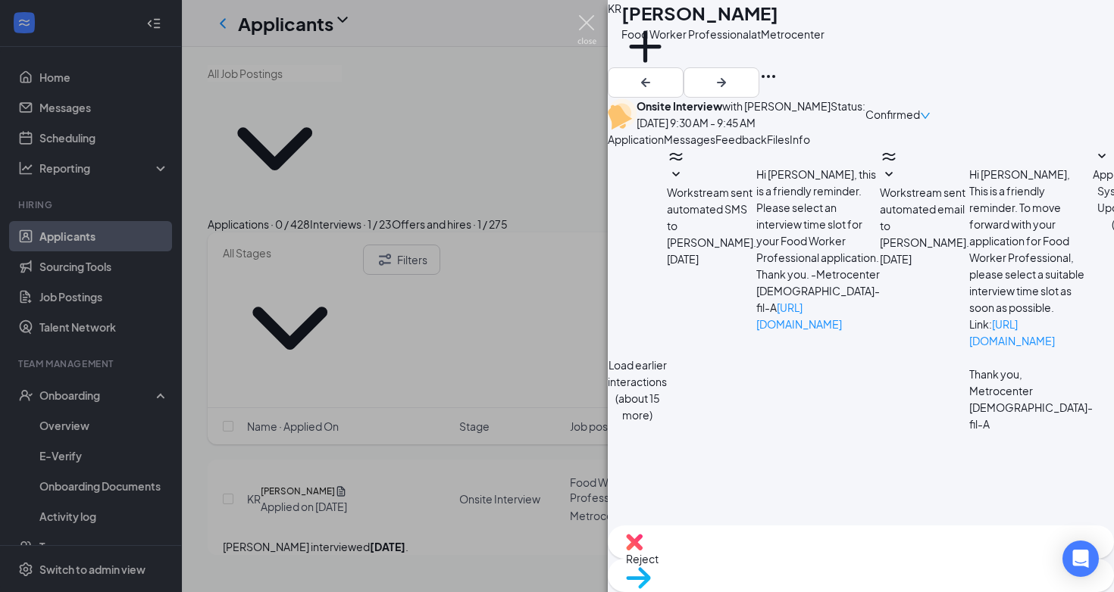
click at [587, 23] on img at bounding box center [586, 30] width 19 height 30
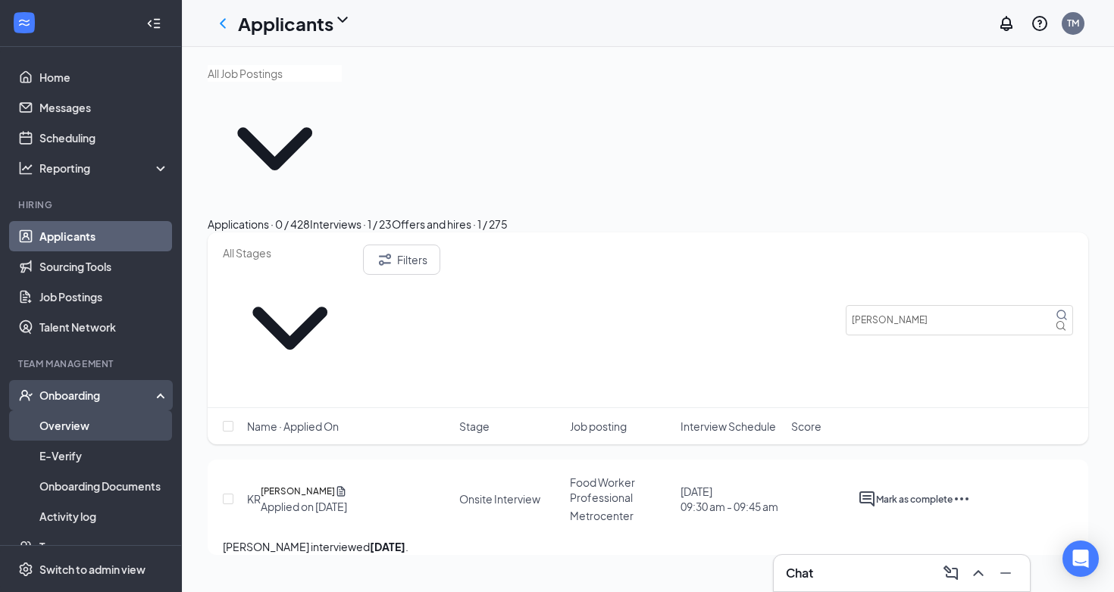
click at [97, 426] on link "Overview" at bounding box center [104, 426] width 130 height 30
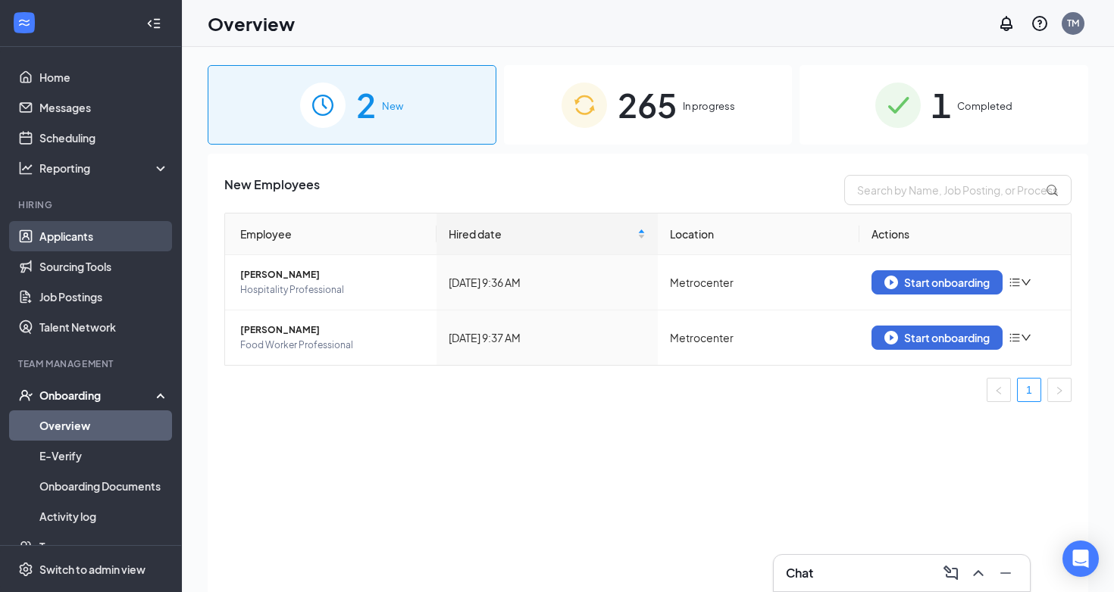
click at [61, 241] on link "Applicants" at bounding box center [104, 236] width 130 height 30
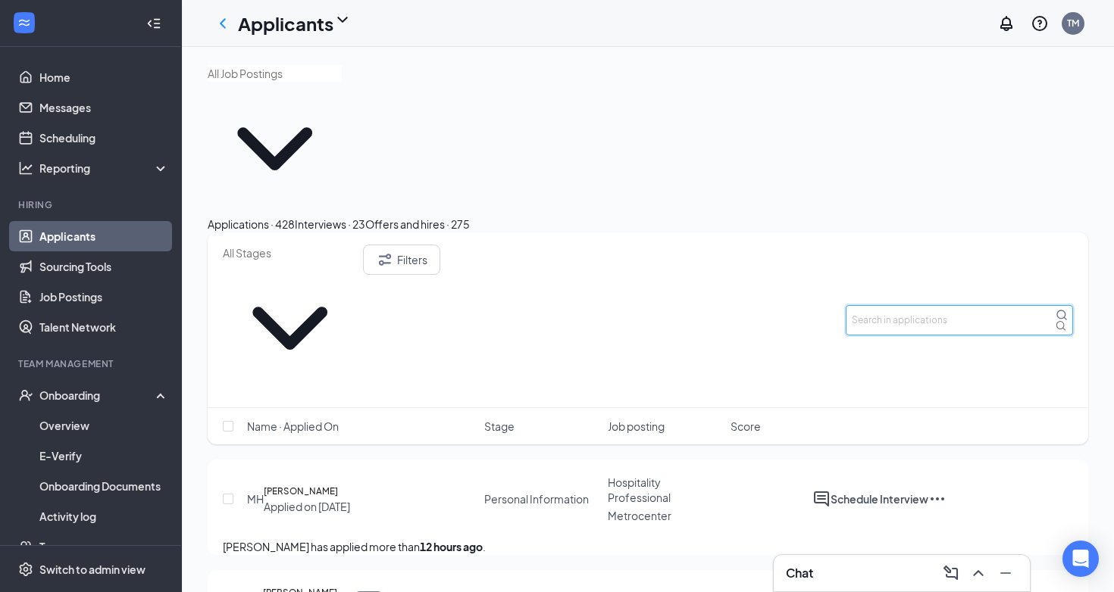
click at [870, 305] on input "text" at bounding box center [958, 320] width 227 height 30
type input "[PERSON_NAME]"
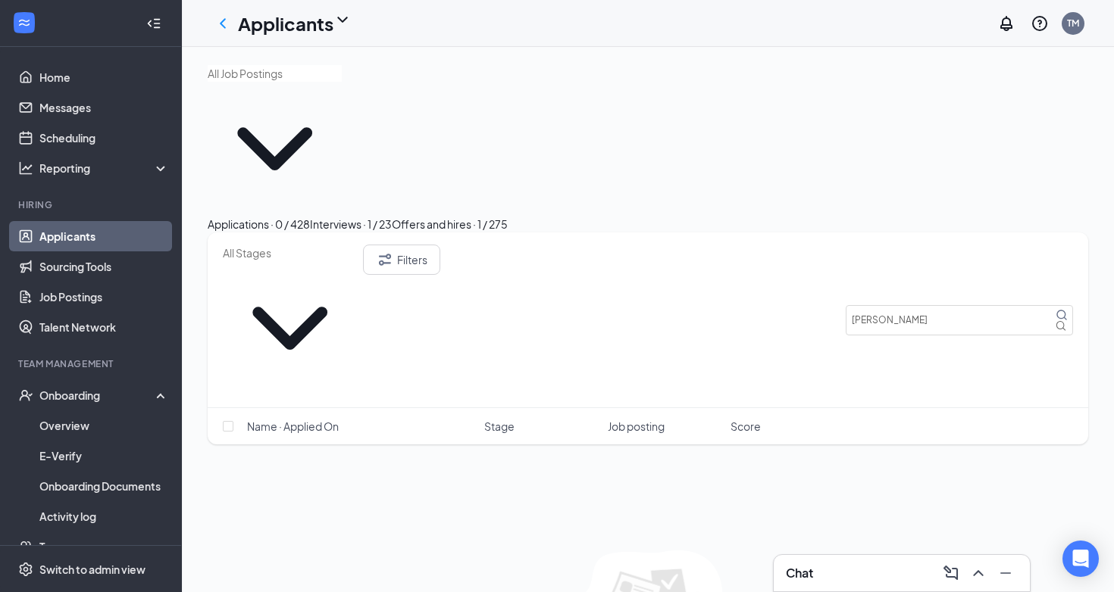
click at [392, 216] on div "Interviews · 1 / 23" at bounding box center [351, 224] width 82 height 17
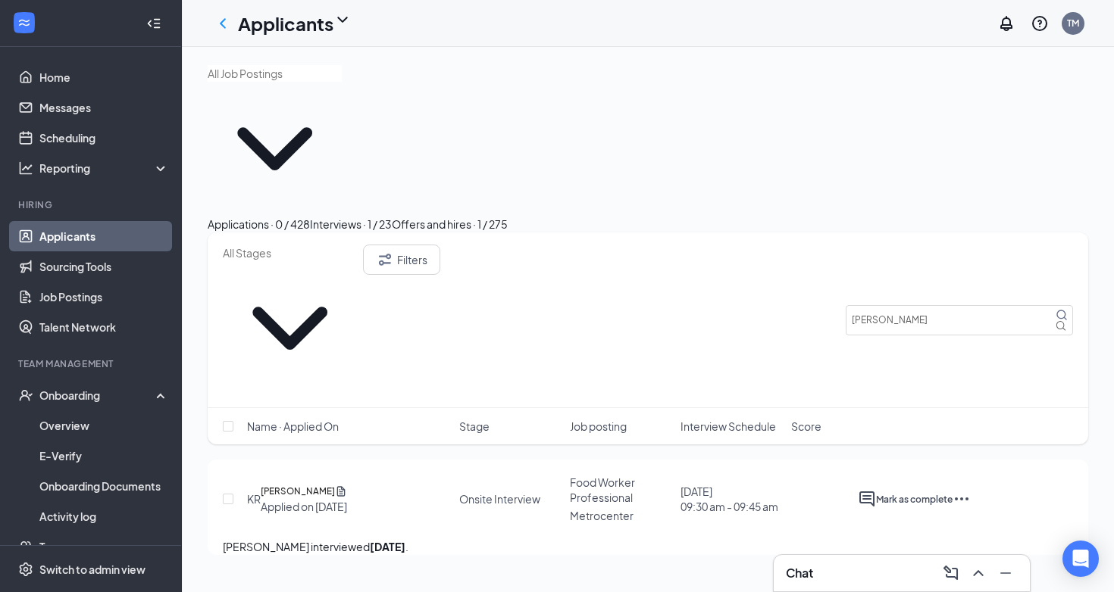
click at [1053, 490] on div "Mark as complete" at bounding box center [958, 499] width 227 height 18
click at [970, 490] on icon "Ellipses" at bounding box center [961, 499] width 18 height 18
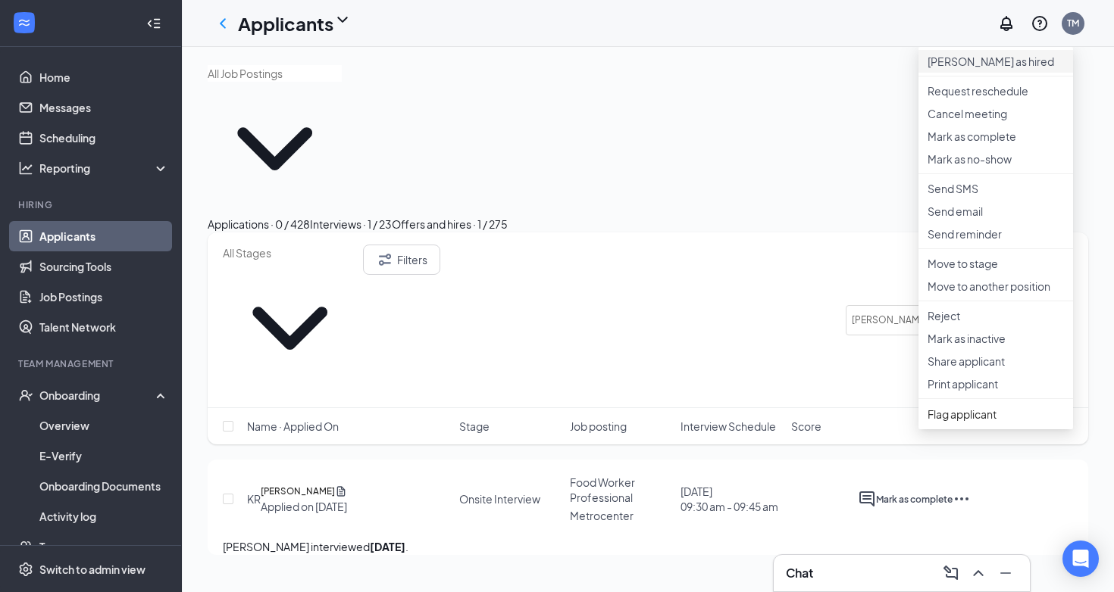
click at [988, 63] on p "[PERSON_NAME] as hired" at bounding box center [995, 61] width 136 height 15
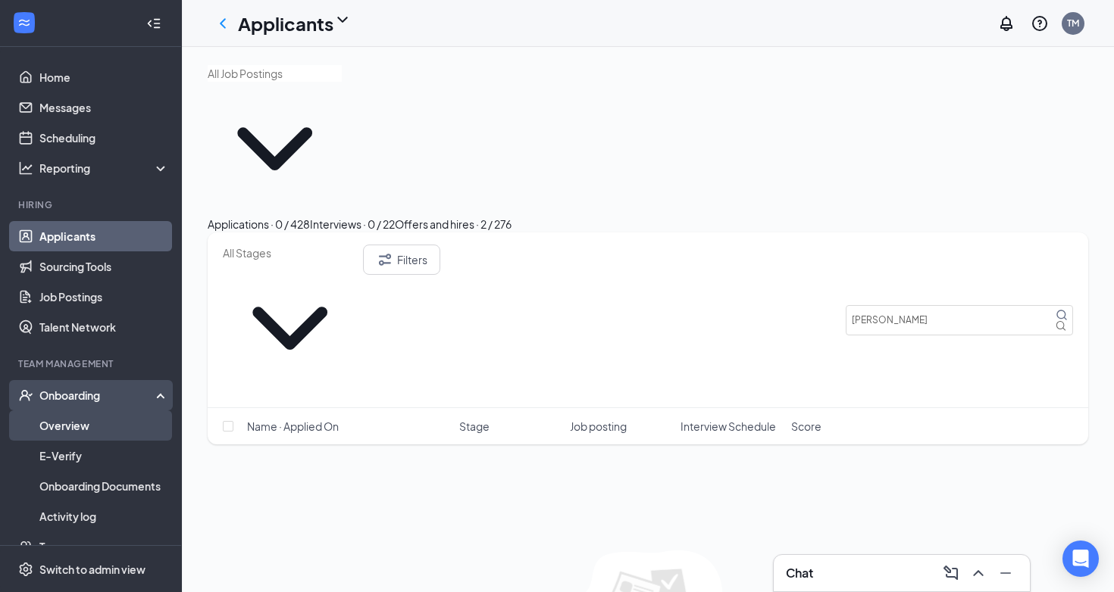
click at [69, 424] on link "Overview" at bounding box center [104, 426] width 130 height 30
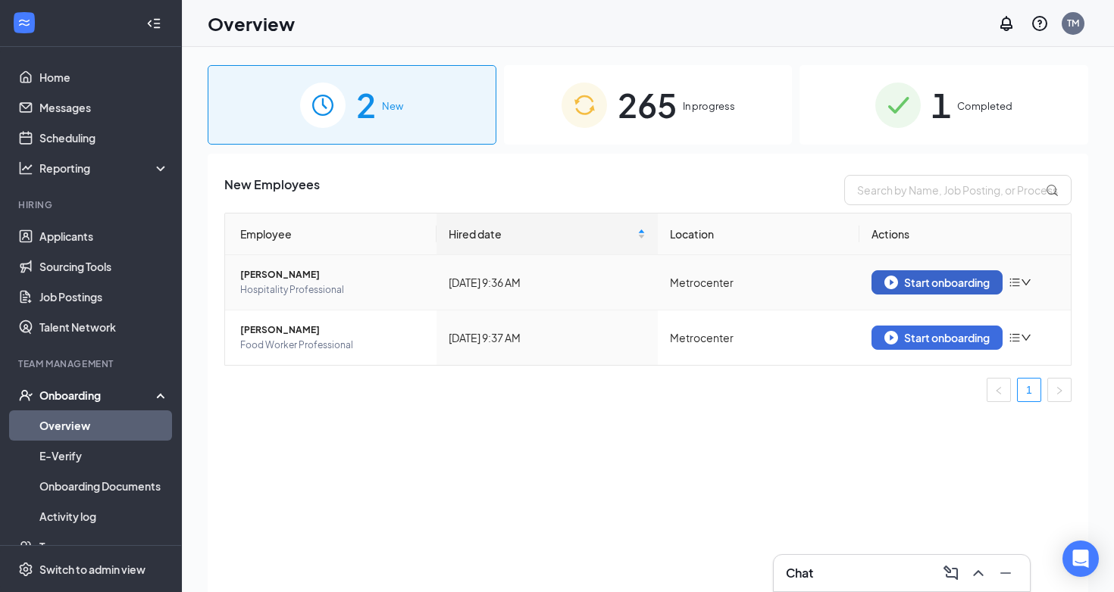
click at [898, 282] on div "Start onboarding" at bounding box center [936, 283] width 105 height 14
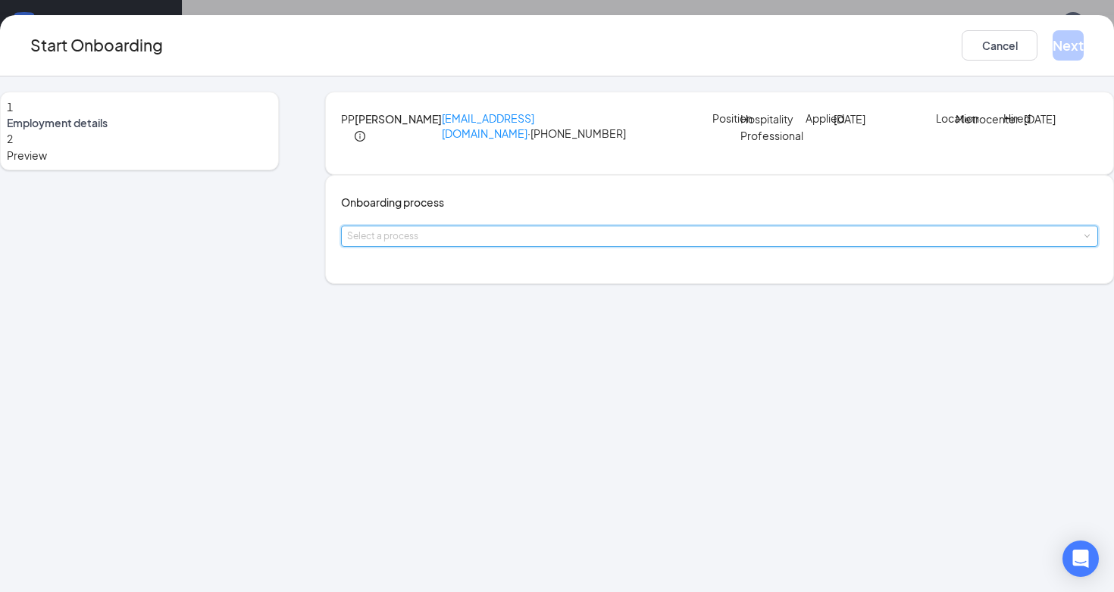
click at [517, 246] on div "Select a process" at bounding box center [719, 237] width 745 height 20
click at [494, 344] on span "Welcome to the Metrocenter Team!" at bounding box center [477, 339] width 176 height 14
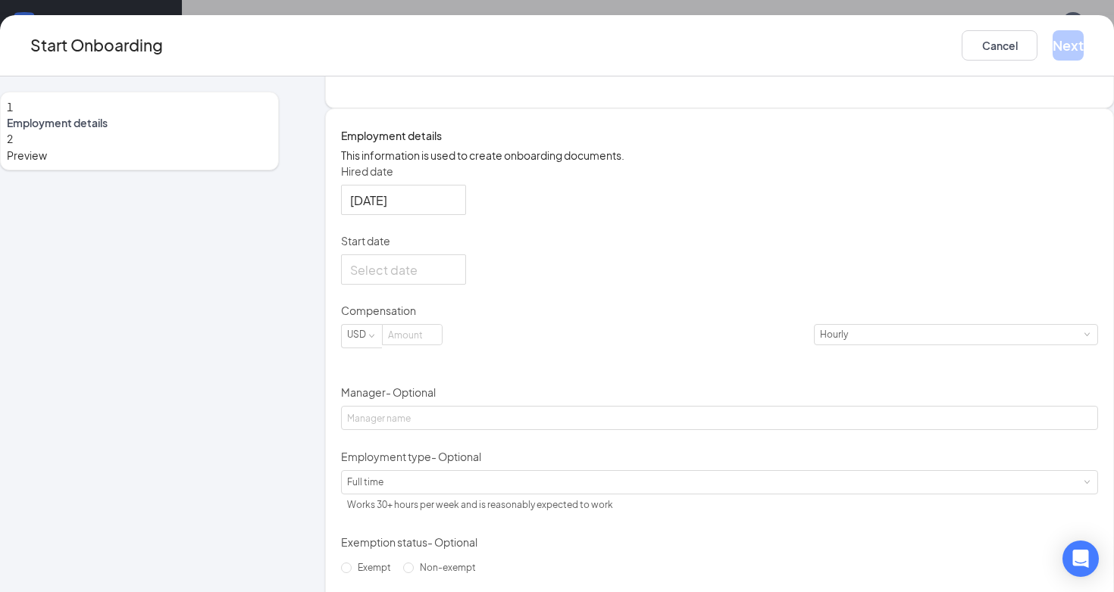
scroll to position [218, 0]
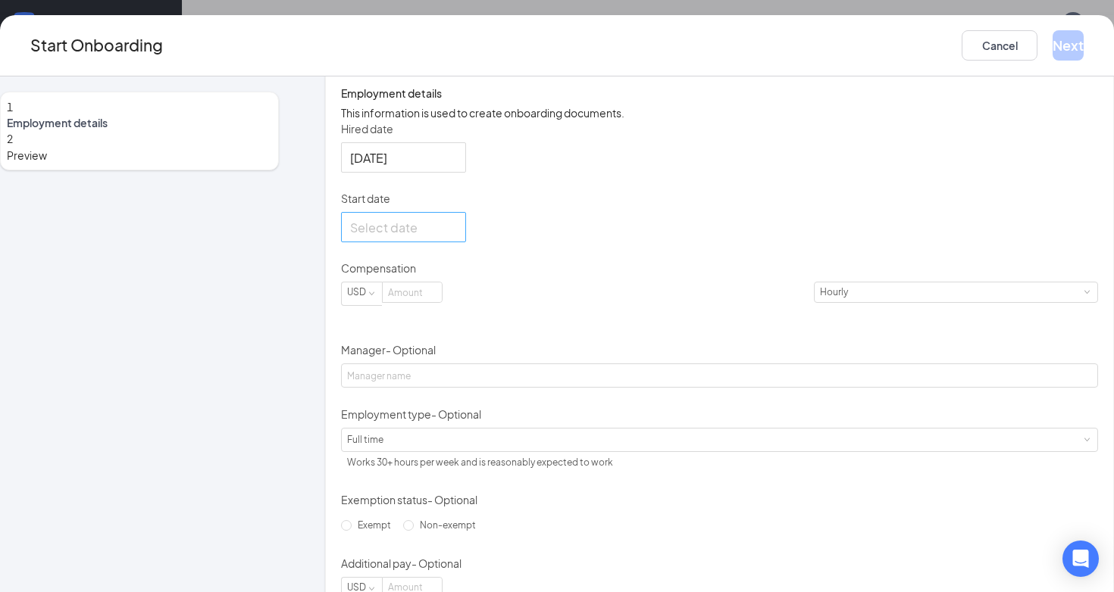
click at [457, 237] on div at bounding box center [403, 227] width 107 height 19
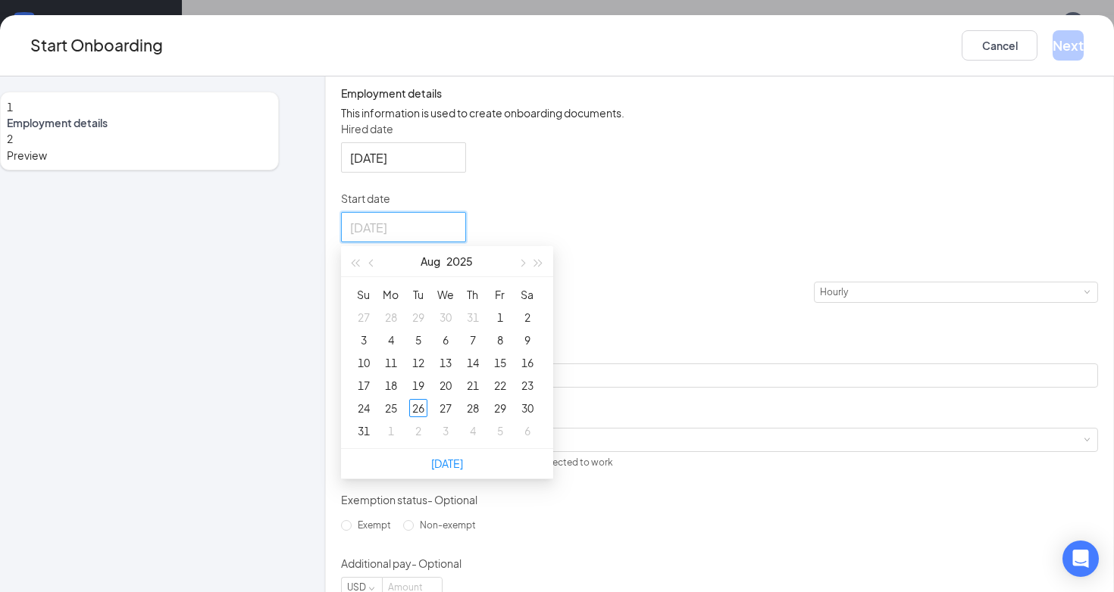
type input "[DATE]"
click at [525, 267] on span "button" at bounding box center [521, 264] width 8 height 8
type input "[DATE]"
click at [536, 372] on div "20" at bounding box center [527, 363] width 18 height 18
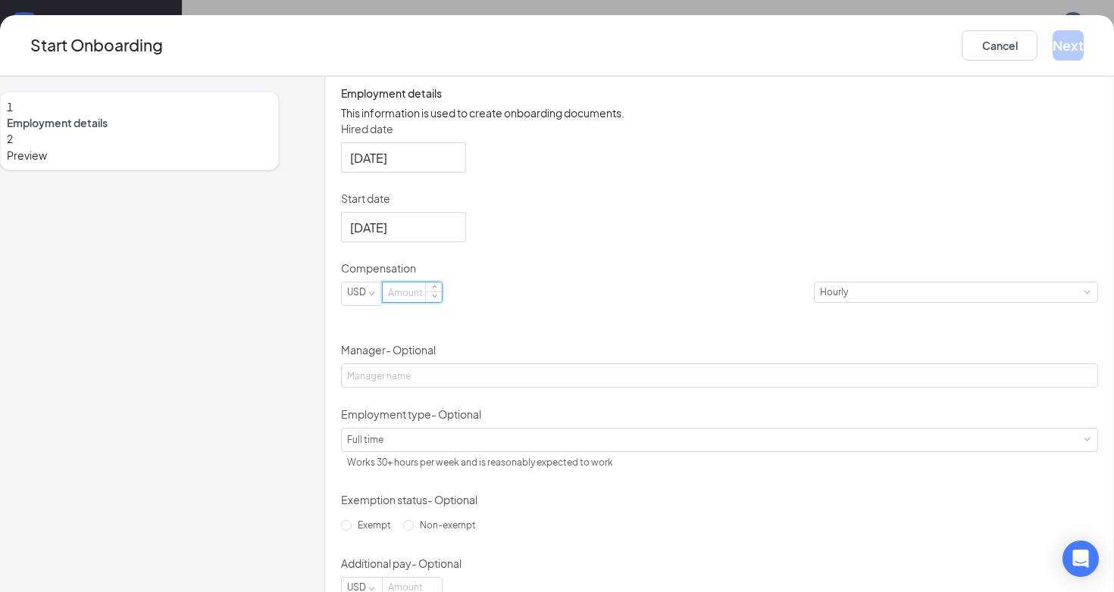
click at [442, 302] on input at bounding box center [412, 293] width 59 height 20
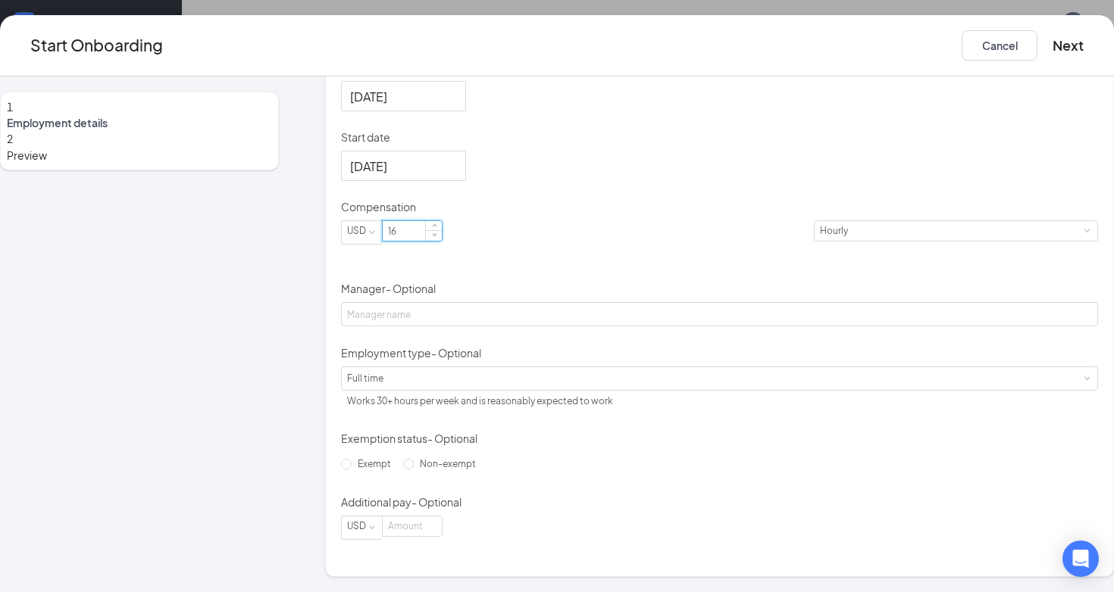
scroll to position [367, 0]
type input "16"
click at [423, 470] on span "Non-exempt" at bounding box center [448, 463] width 68 height 11
click at [414, 470] on input "Non-exempt" at bounding box center [408, 464] width 11 height 11
radio input "true"
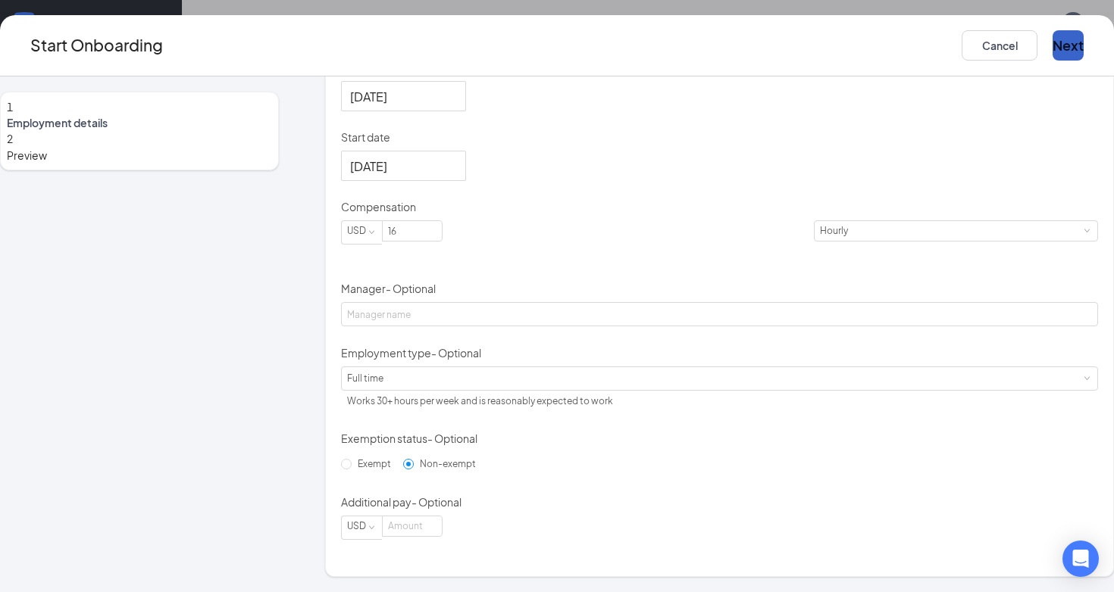
click at [1052, 44] on button "Next" at bounding box center [1067, 45] width 31 height 30
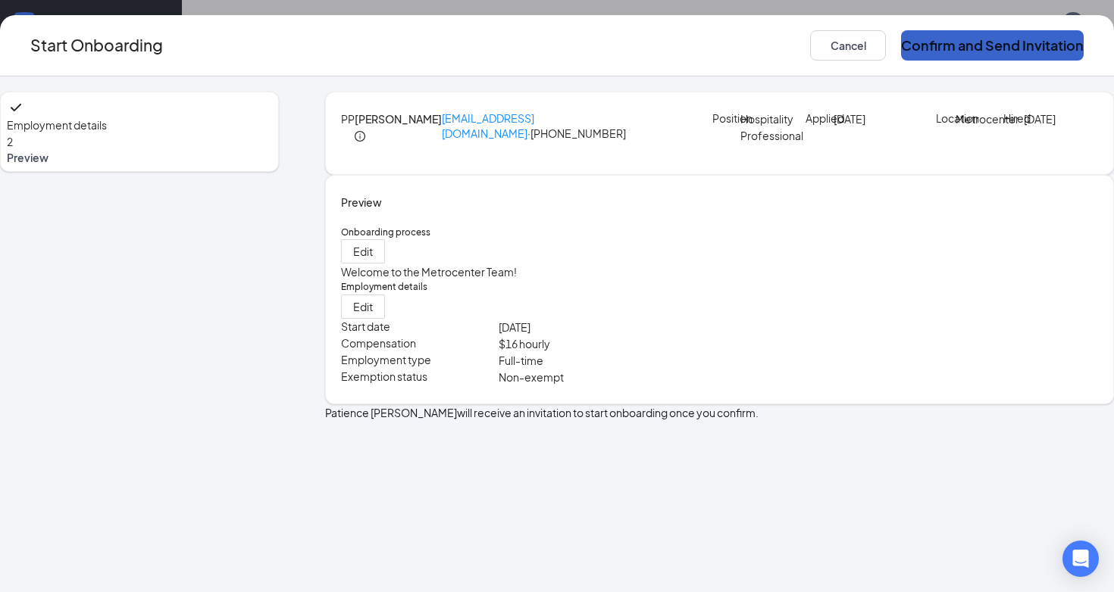
click at [970, 44] on button "Confirm and Send Invitation" at bounding box center [992, 45] width 183 height 30
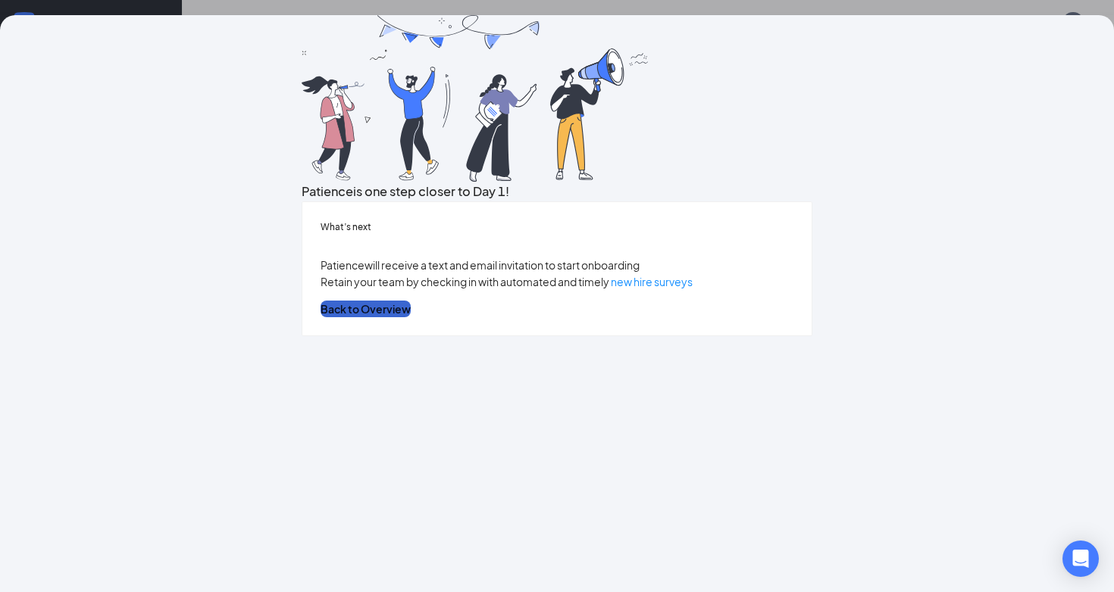
click at [411, 317] on button "Back to Overview" at bounding box center [365, 309] width 90 height 17
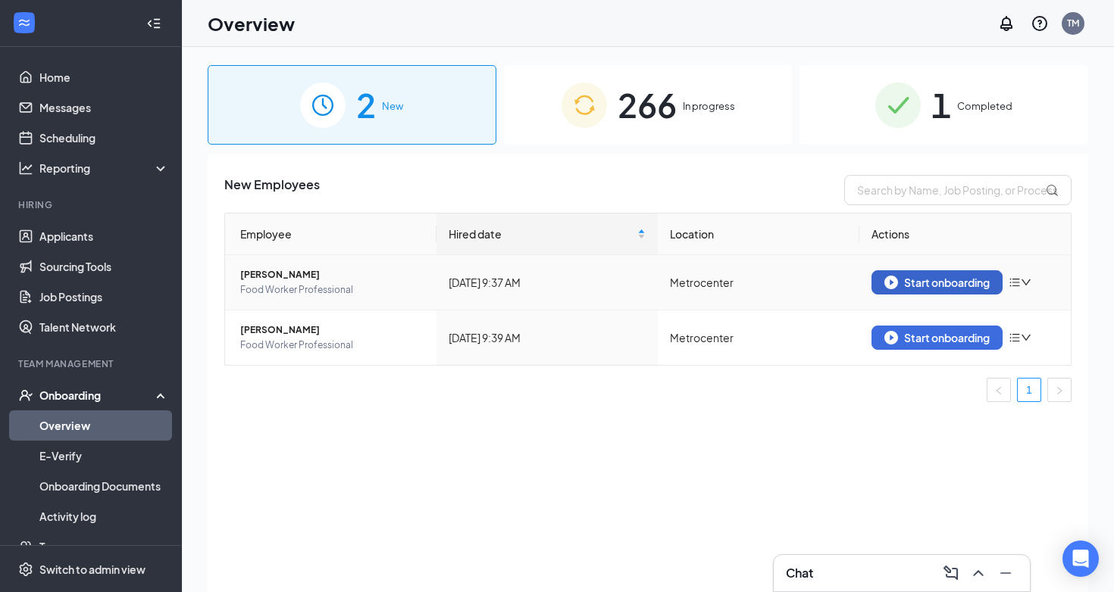
click at [937, 279] on div "Start onboarding" at bounding box center [936, 283] width 105 height 14
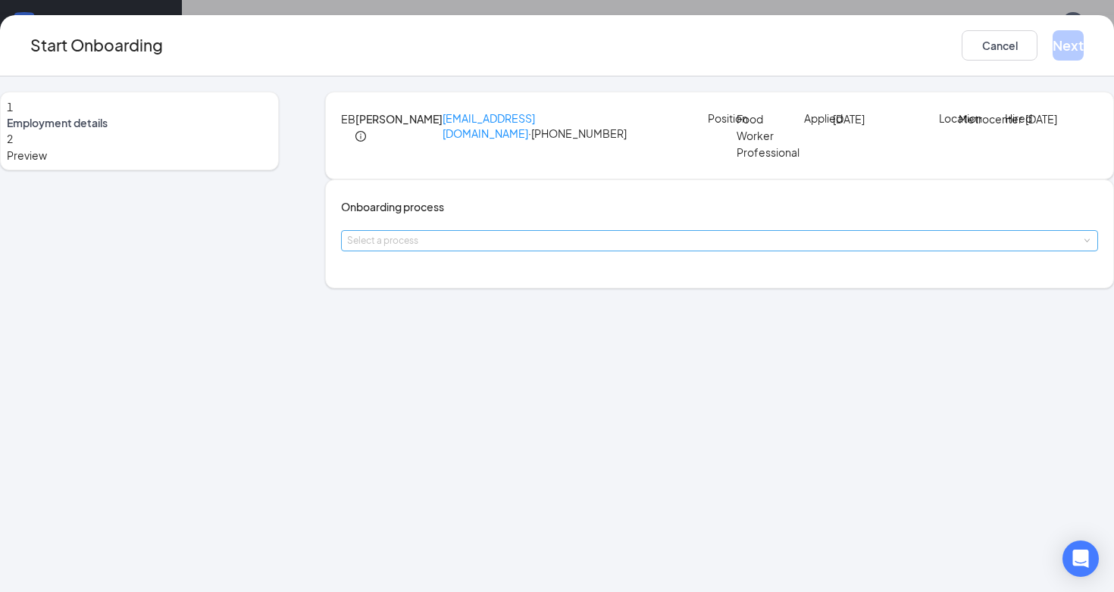
click at [547, 248] on div "Select a process" at bounding box center [716, 240] width 738 height 15
click at [539, 345] on li "Welcome to the Metrocenter Team!" at bounding box center [507, 339] width 248 height 27
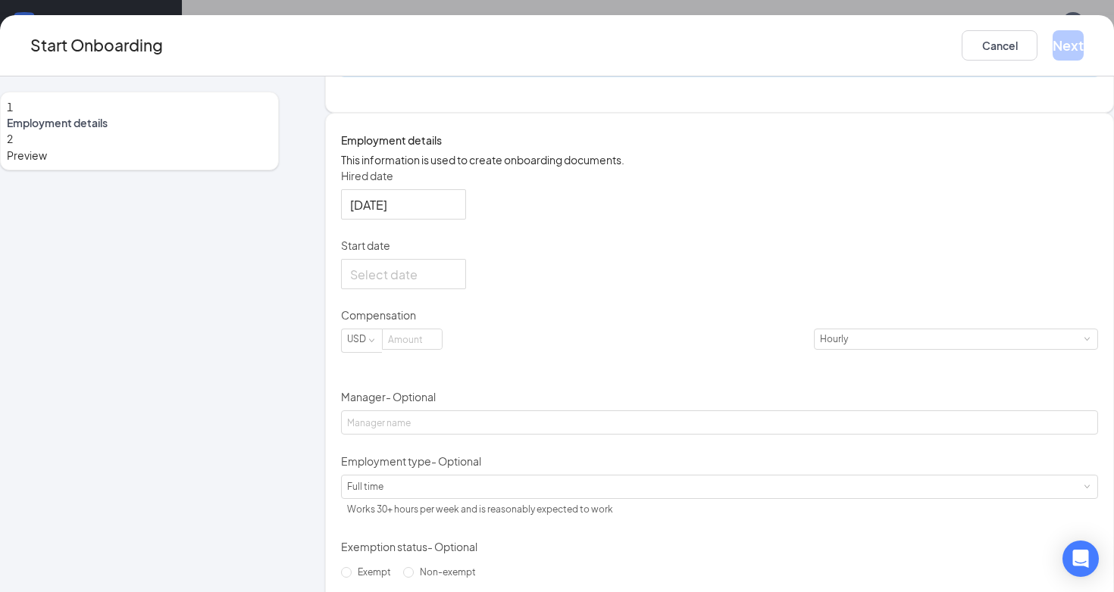
scroll to position [177, 0]
click at [457, 283] on div at bounding box center [403, 273] width 107 height 19
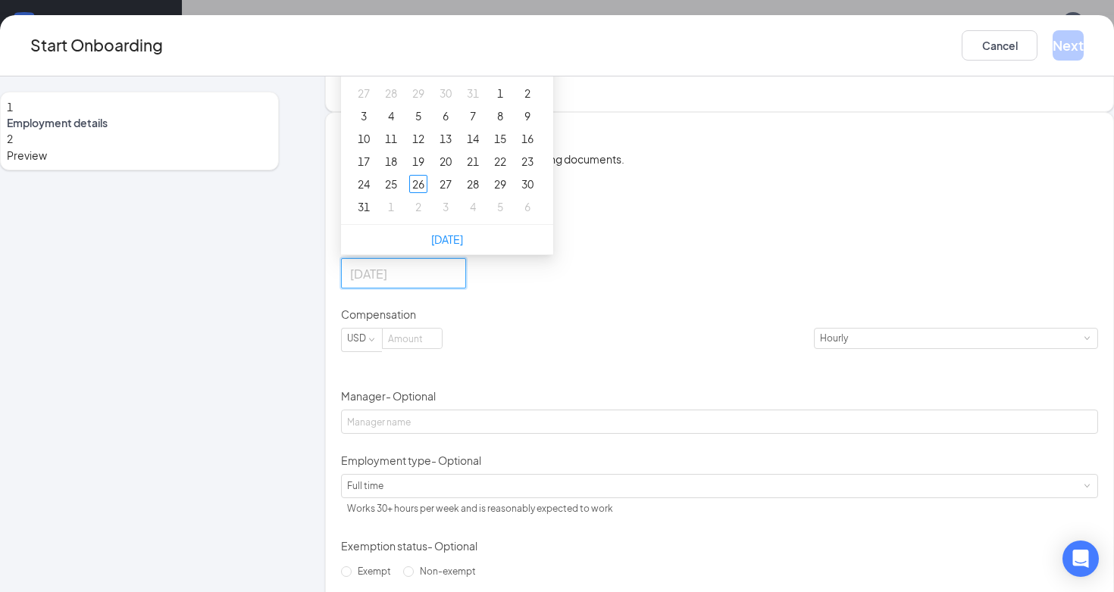
type input "[DATE]"
click at [525, 43] on span "button" at bounding box center [521, 40] width 8 height 8
type input "[DATE]"
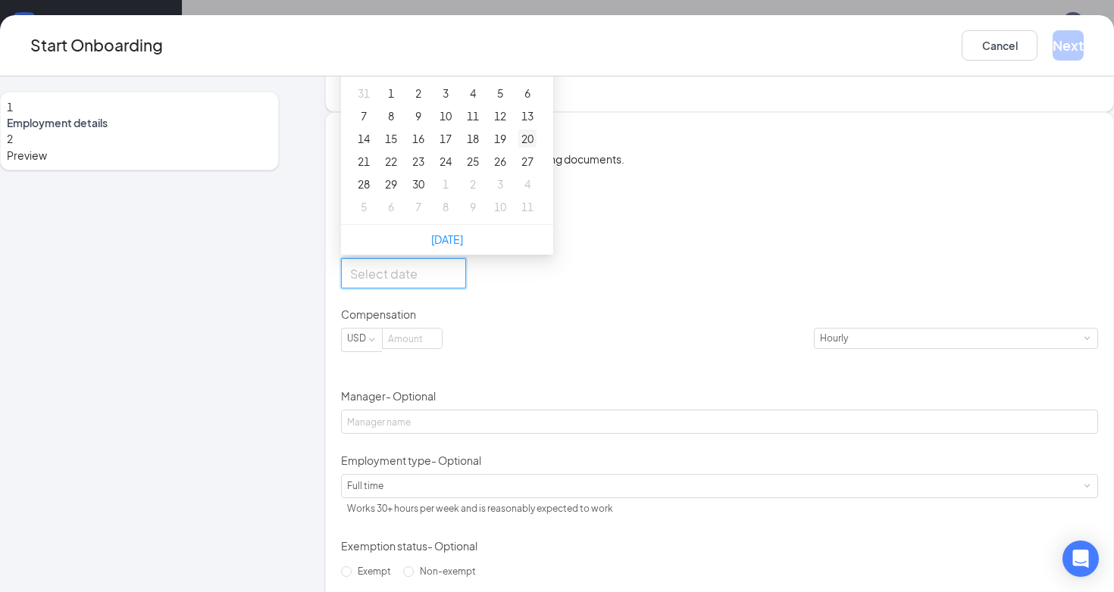
type input "[DATE]"
click at [536, 148] on div "20" at bounding box center [527, 139] width 18 height 18
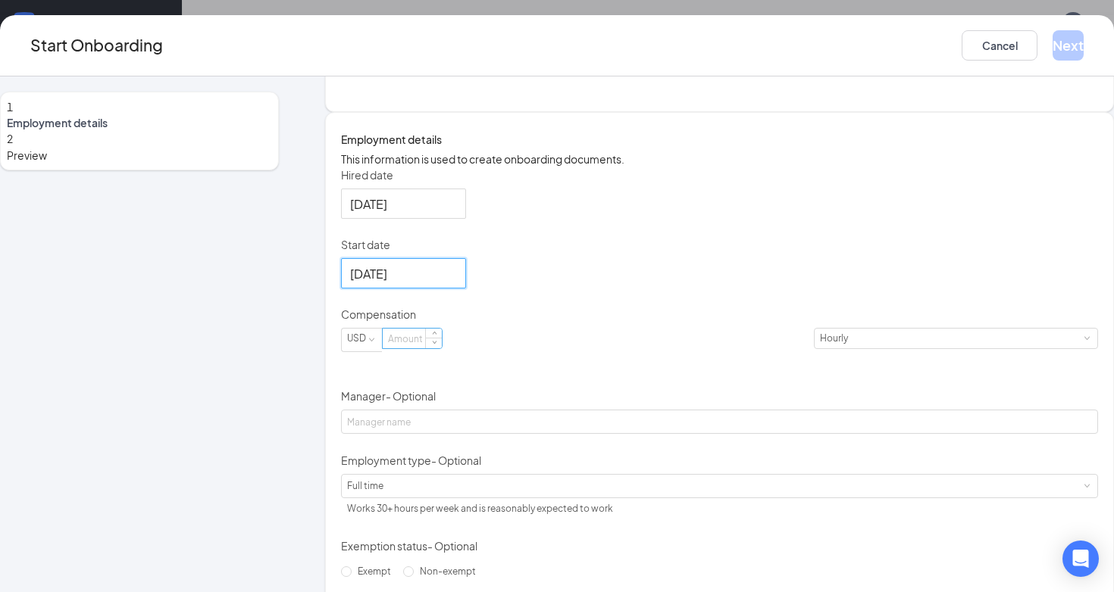
click at [442, 348] on input at bounding box center [412, 339] width 59 height 20
type input "16.5"
click at [722, 379] on div "Hired date [DATE] Start date [DATE] [DATE] Su Mo Tu We Th Fr Sa 31 1 2 3 4 5 6 …" at bounding box center [719, 407] width 757 height 480
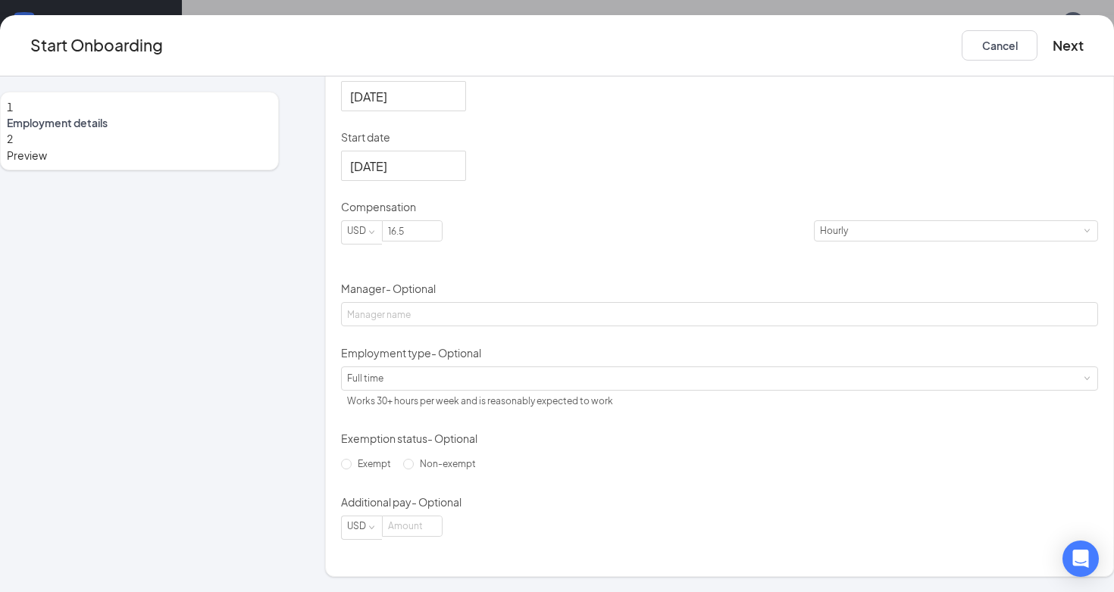
scroll to position [367, 0]
click at [438, 470] on span "Non-exempt" at bounding box center [448, 463] width 68 height 11
click at [414, 470] on input "Non-exempt" at bounding box center [408, 464] width 11 height 11
radio input "true"
click at [1052, 45] on button "Next" at bounding box center [1067, 45] width 31 height 30
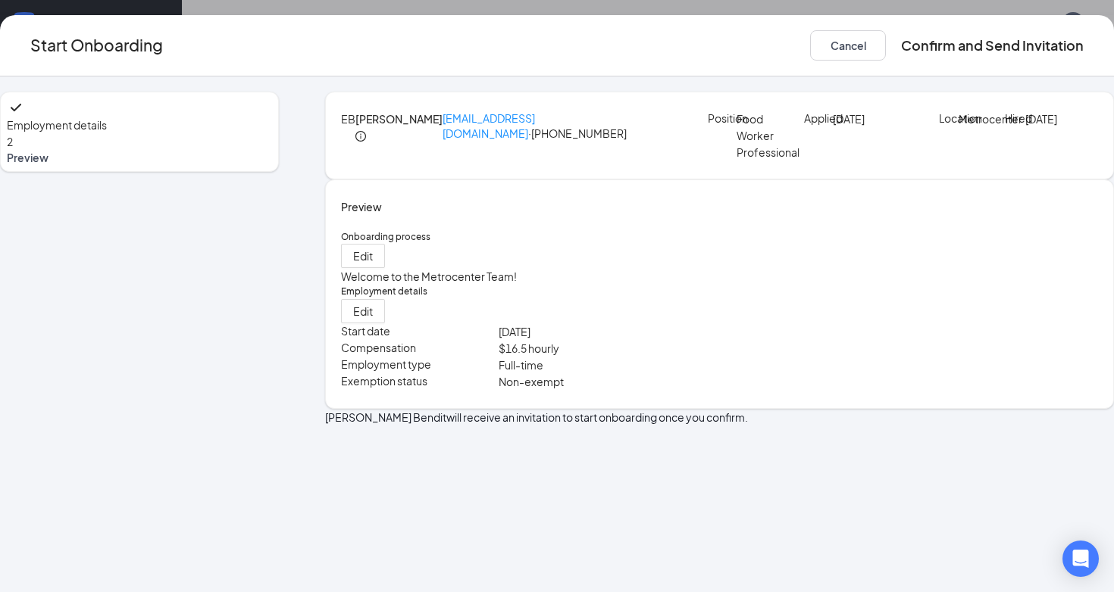
scroll to position [0, 0]
click at [945, 49] on button "Confirm and Send Invitation" at bounding box center [992, 45] width 183 height 30
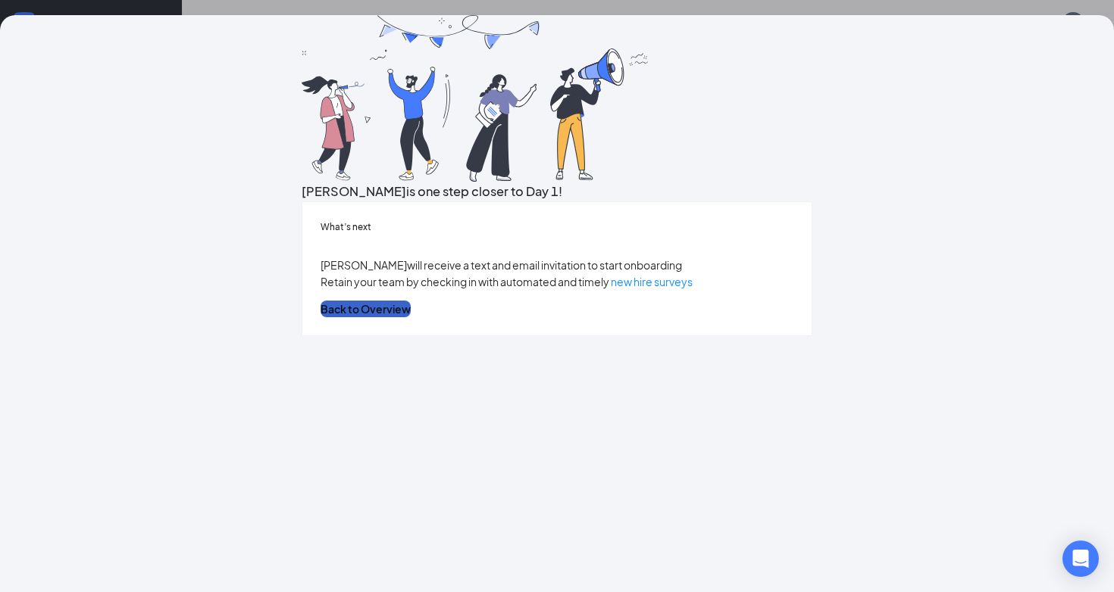
click at [411, 317] on button "Back to Overview" at bounding box center [365, 309] width 90 height 17
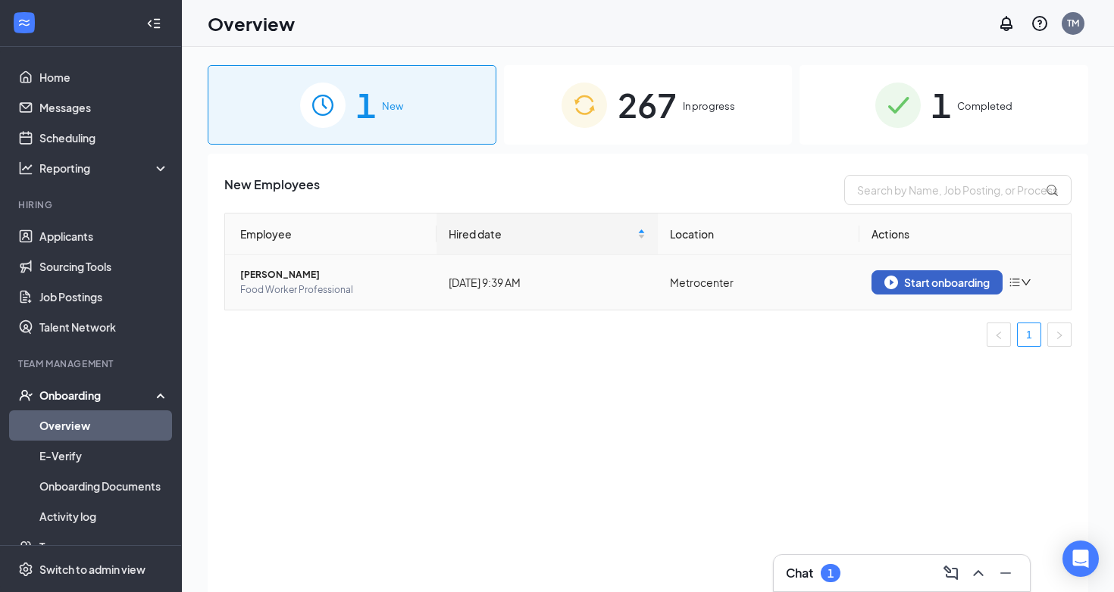
click at [918, 274] on button "Start onboarding" at bounding box center [936, 282] width 131 height 24
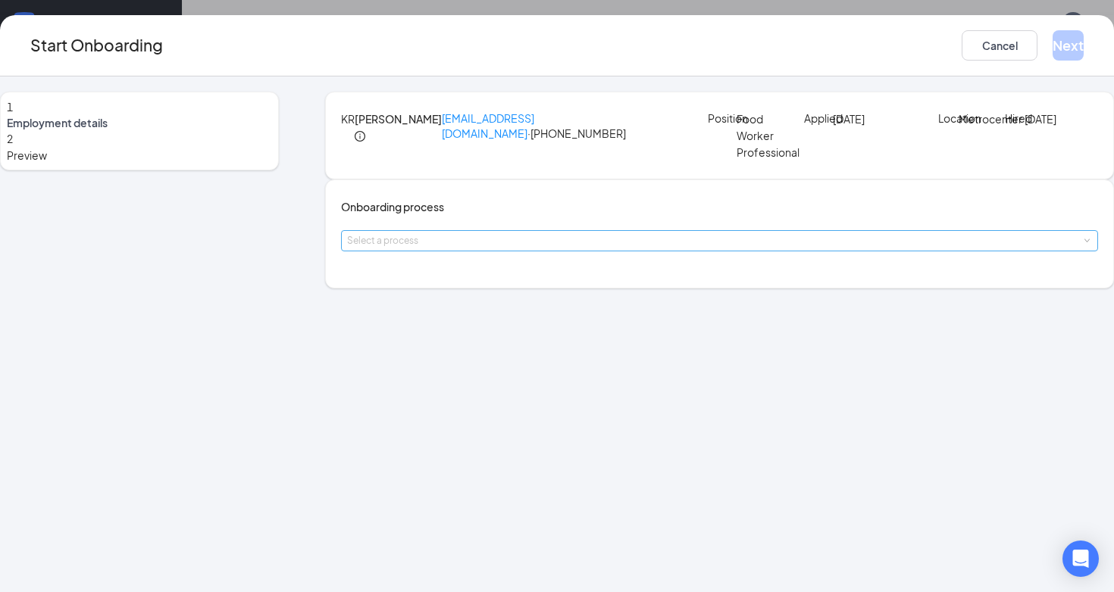
click at [577, 248] on div "Select a process" at bounding box center [716, 240] width 738 height 15
click at [524, 337] on span "Welcome to the Metrocenter Team!" at bounding box center [477, 339] width 176 height 14
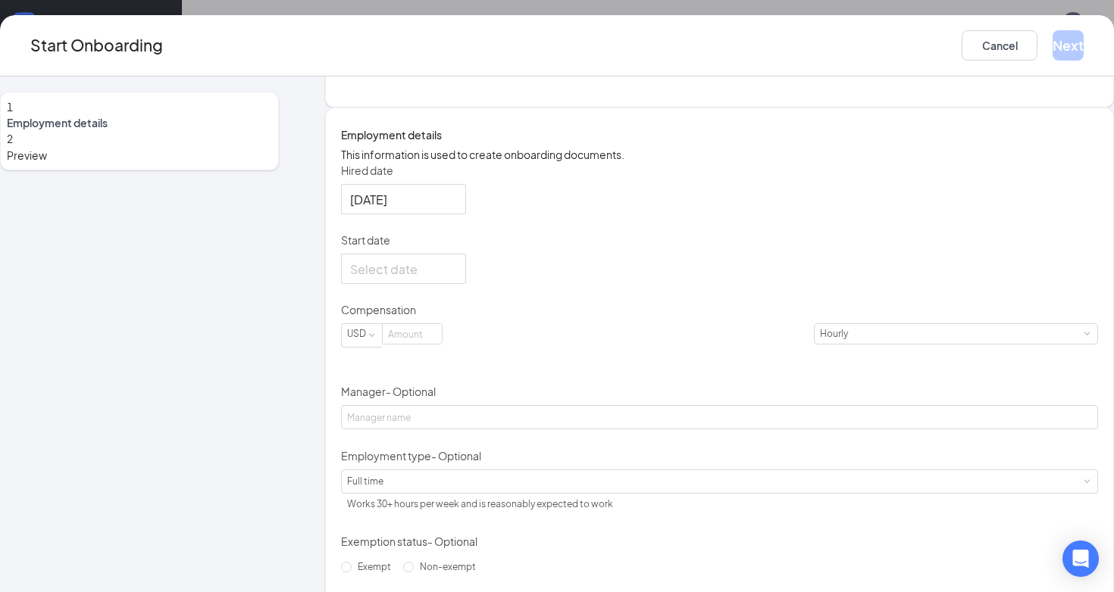
scroll to position [182, 0]
click at [457, 278] on div at bounding box center [403, 268] width 107 height 19
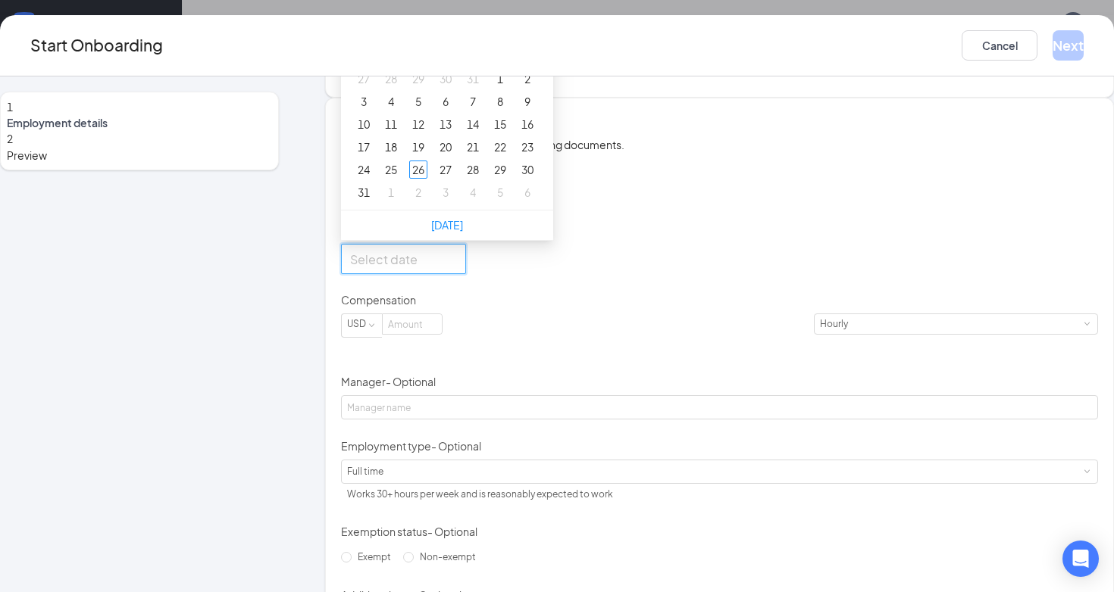
scroll to position [194, 0]
type input "[DATE]"
click at [530, 35] on button "button" at bounding box center [521, 20] width 17 height 30
type input "[DATE]"
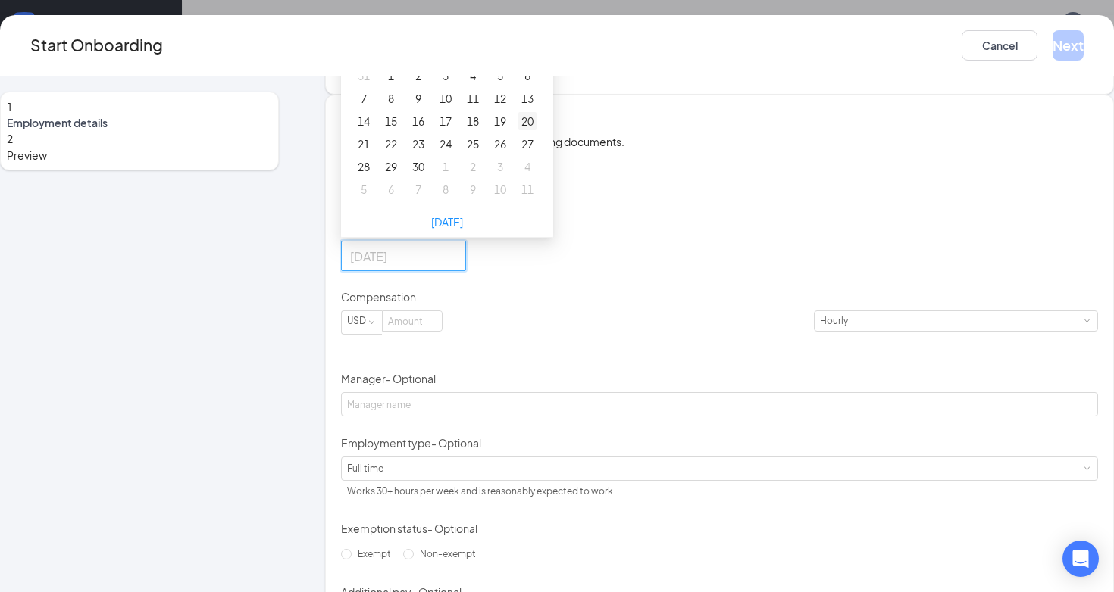
click at [536, 130] on div "20" at bounding box center [527, 121] width 18 height 18
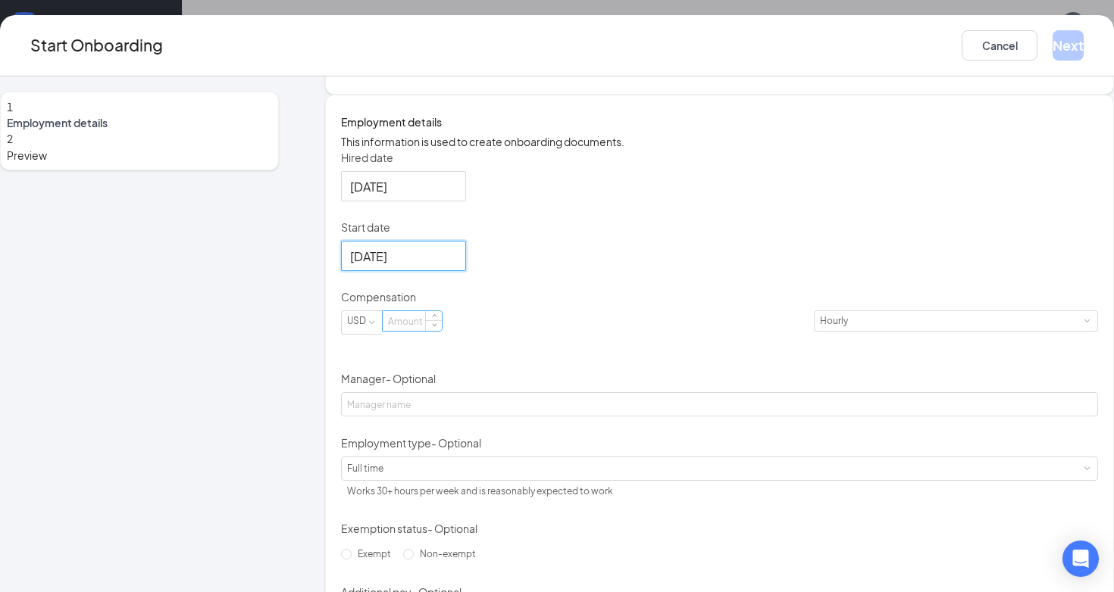
click at [442, 331] on input at bounding box center [412, 321] width 59 height 20
type input "16.5"
click at [595, 271] on div "[DATE]" at bounding box center [719, 256] width 757 height 30
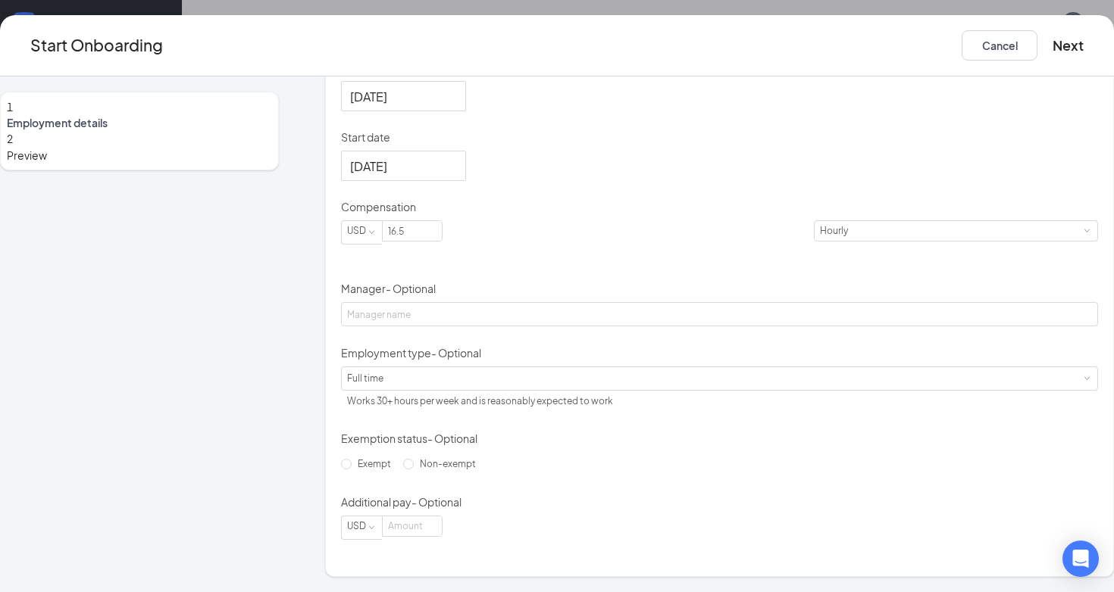
scroll to position [367, 0]
click at [440, 470] on span "Non-exempt" at bounding box center [448, 463] width 68 height 11
click at [414, 470] on span "Non-exempt" at bounding box center [448, 463] width 68 height 11
click at [414, 470] on input "Non-exempt" at bounding box center [408, 464] width 11 height 11
radio input "true"
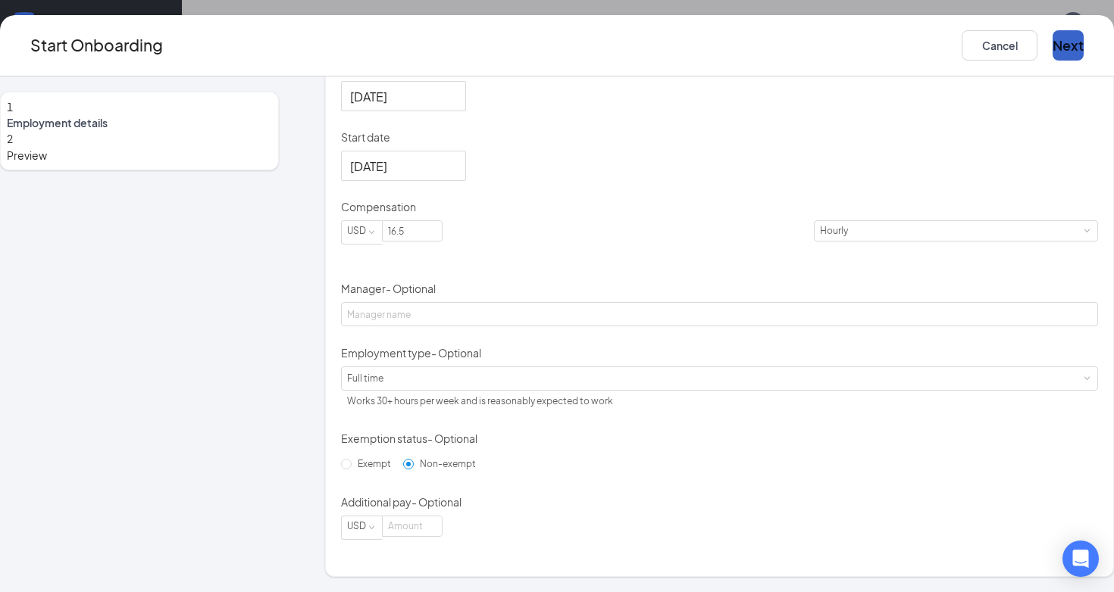
click at [1052, 48] on button "Next" at bounding box center [1067, 45] width 31 height 30
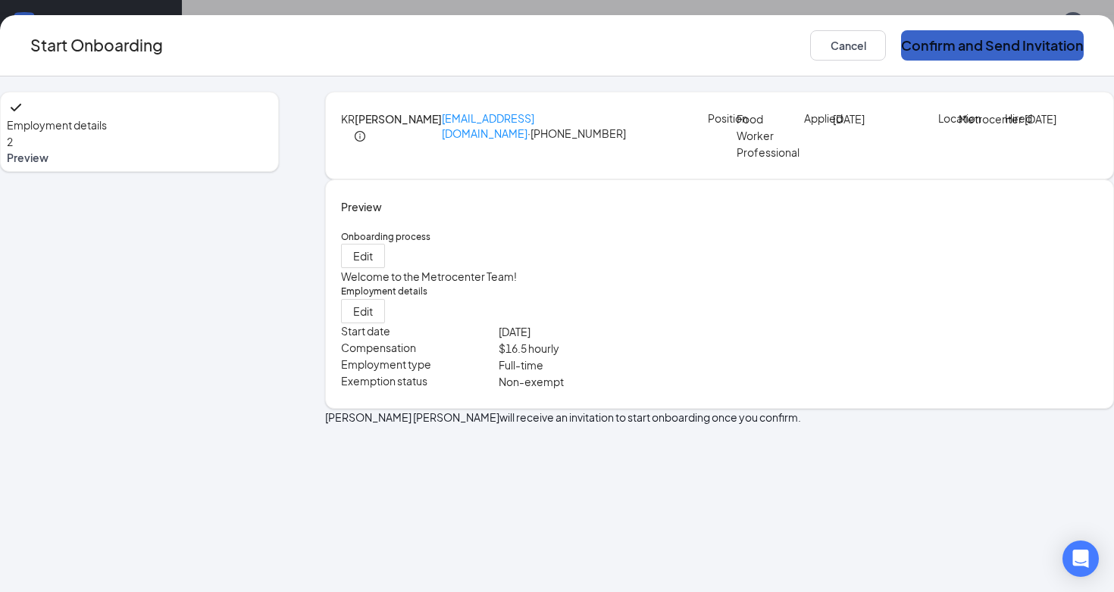
click at [968, 48] on button "Confirm and Send Invitation" at bounding box center [992, 45] width 183 height 30
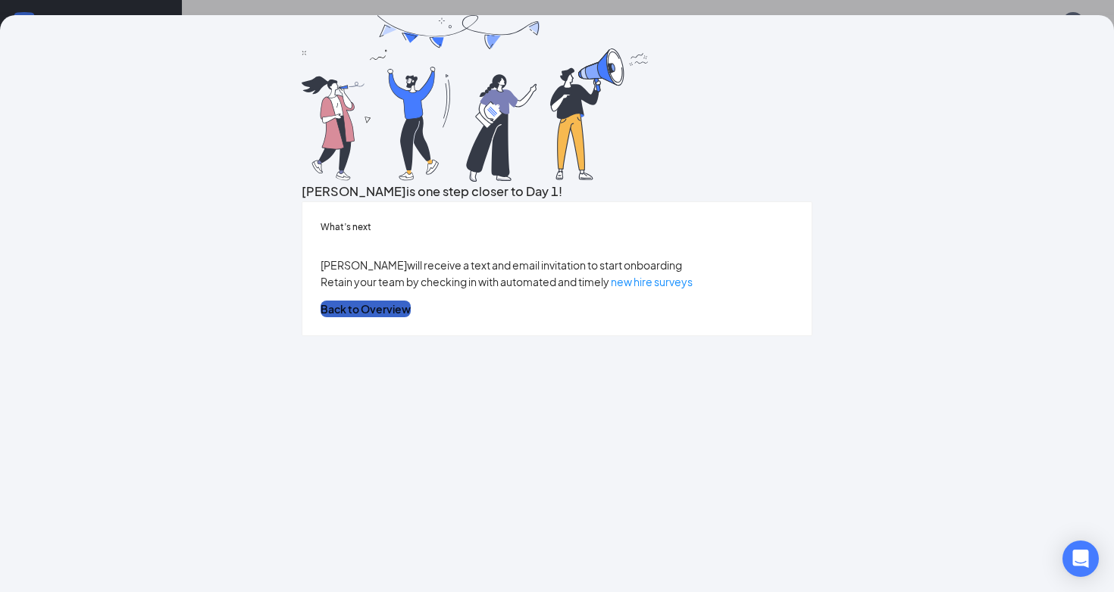
click at [411, 317] on button "Back to Overview" at bounding box center [365, 309] width 90 height 17
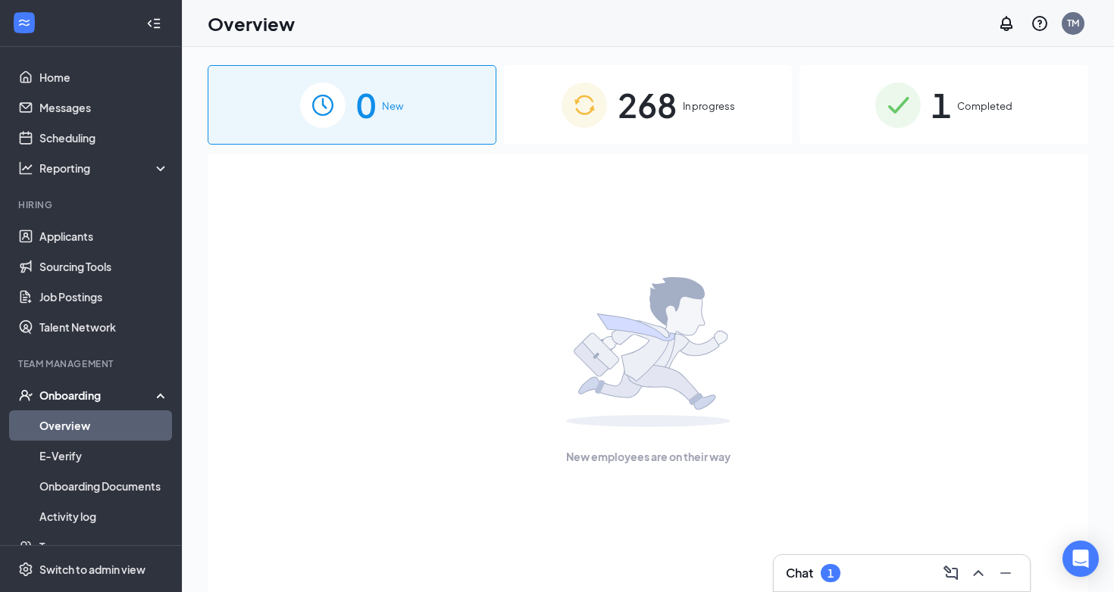
click at [846, 560] on div "Chat 1" at bounding box center [901, 573] width 256 height 36
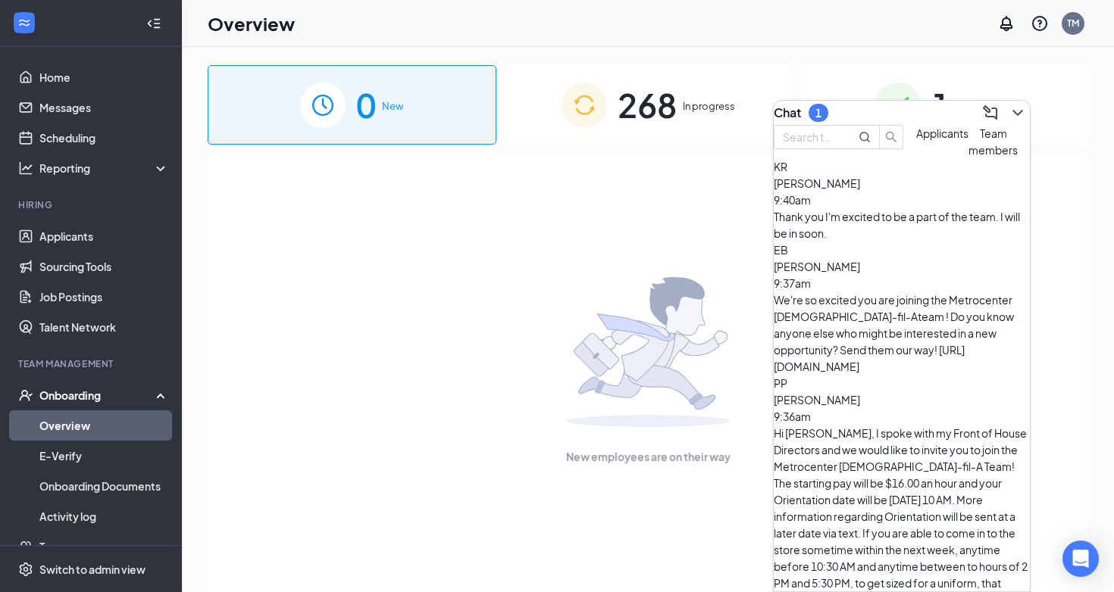
click at [898, 242] on div "Thank you I'm excited to be a part of the team. I will be in soon." at bounding box center [901, 224] width 256 height 33
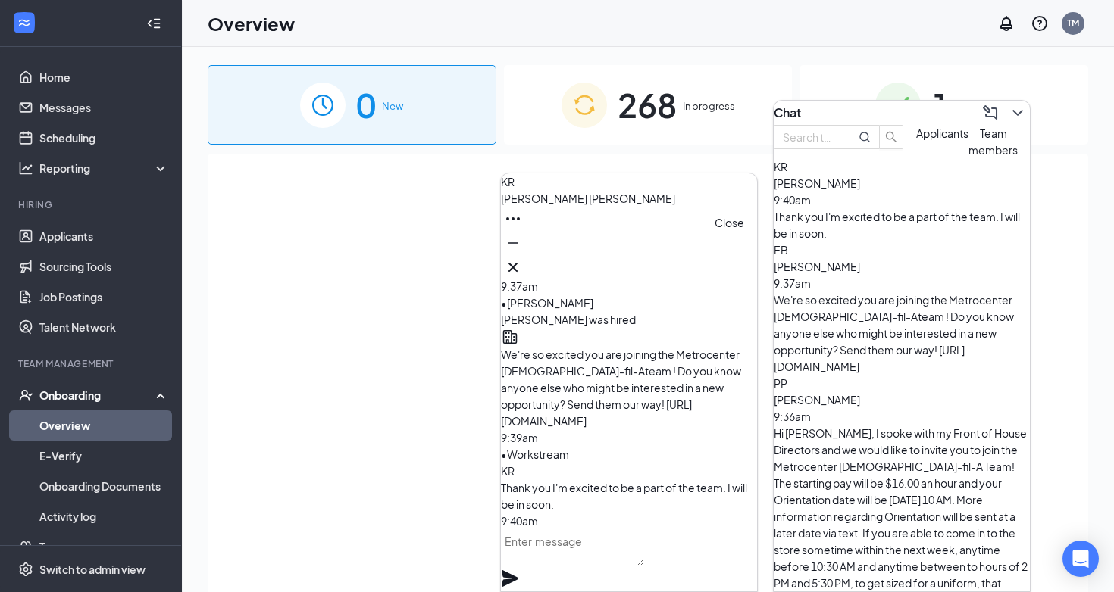
click at [522, 265] on icon "Cross" at bounding box center [513, 267] width 18 height 18
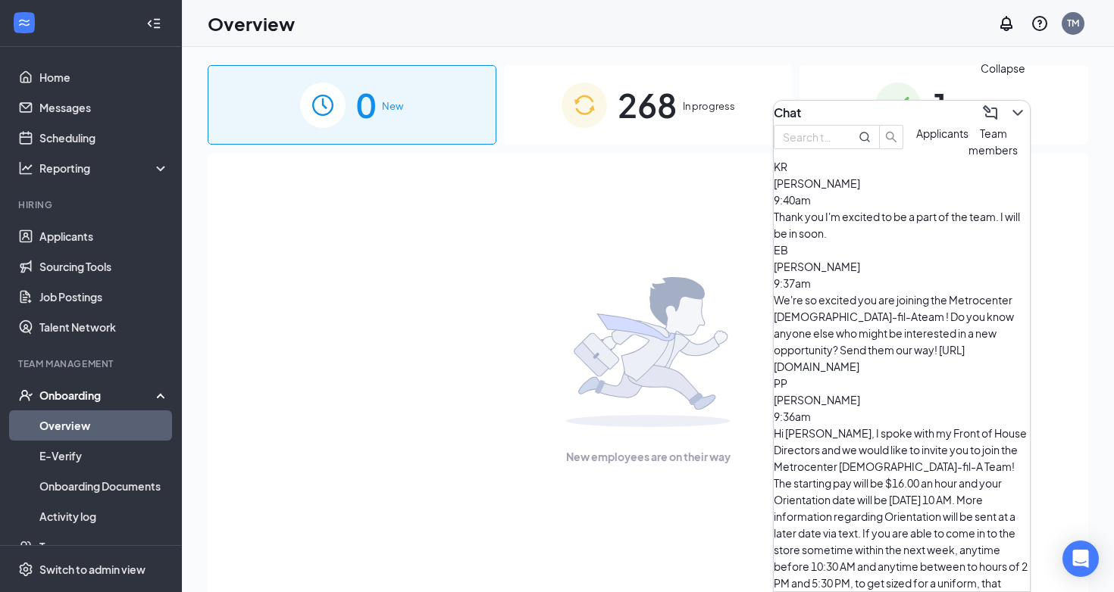
click at [1011, 105] on icon "ChevronDown" at bounding box center [1017, 113] width 18 height 18
